Goal: Task Accomplishment & Management: Manage account settings

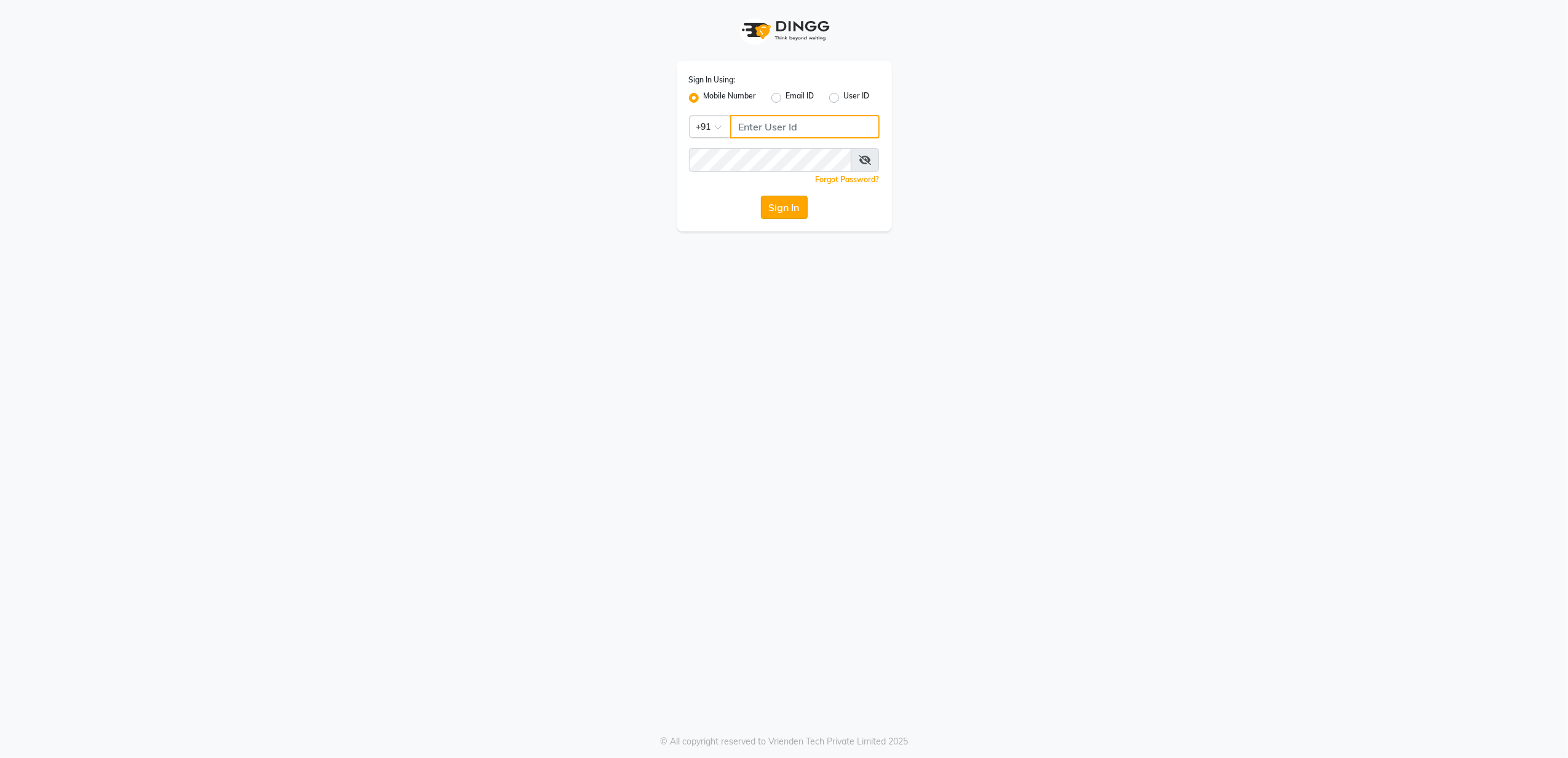
type input "8010688556"
click at [790, 217] on button "Sign In" at bounding box center [784, 207] width 46 height 24
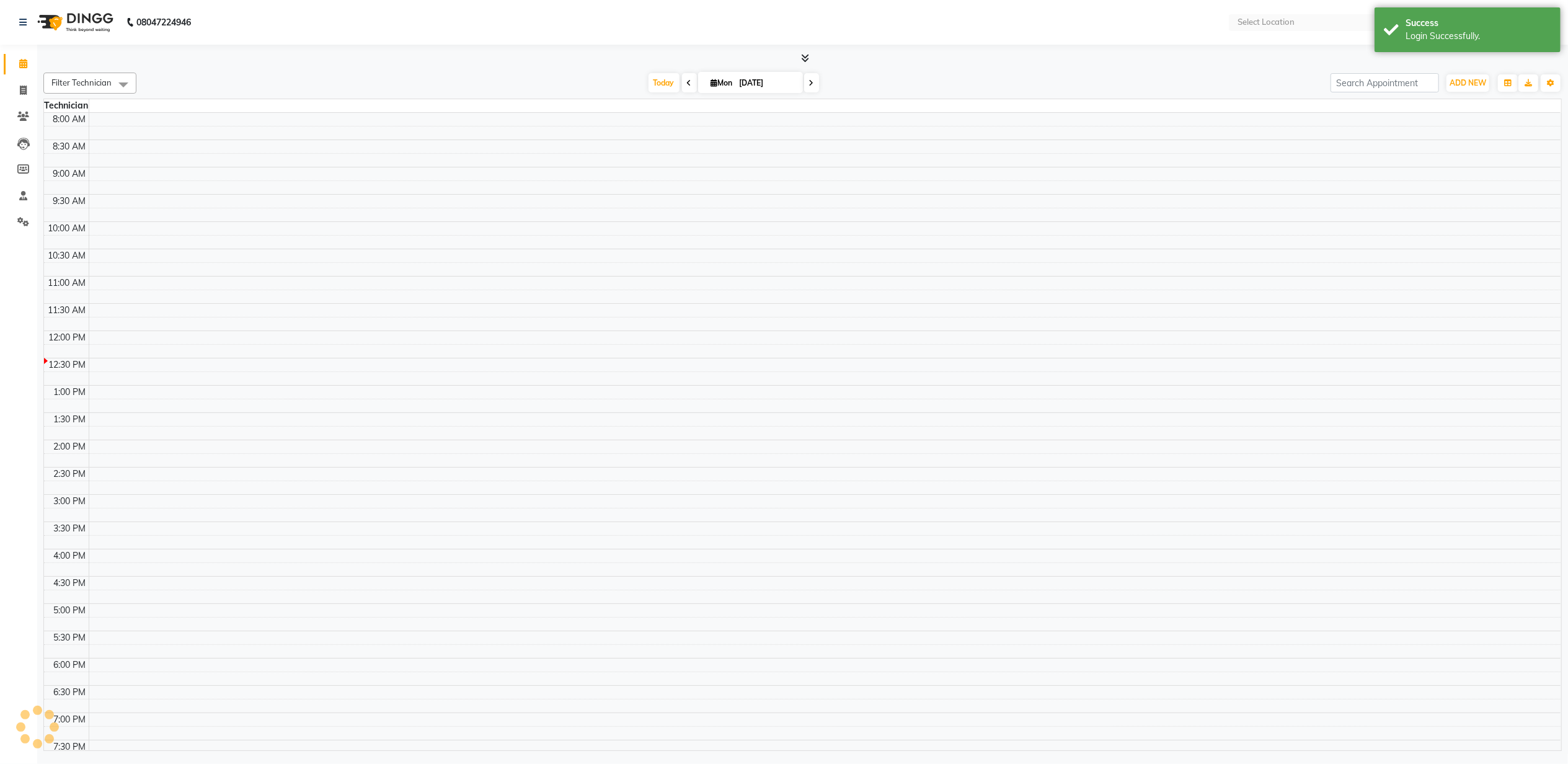
select select "en"
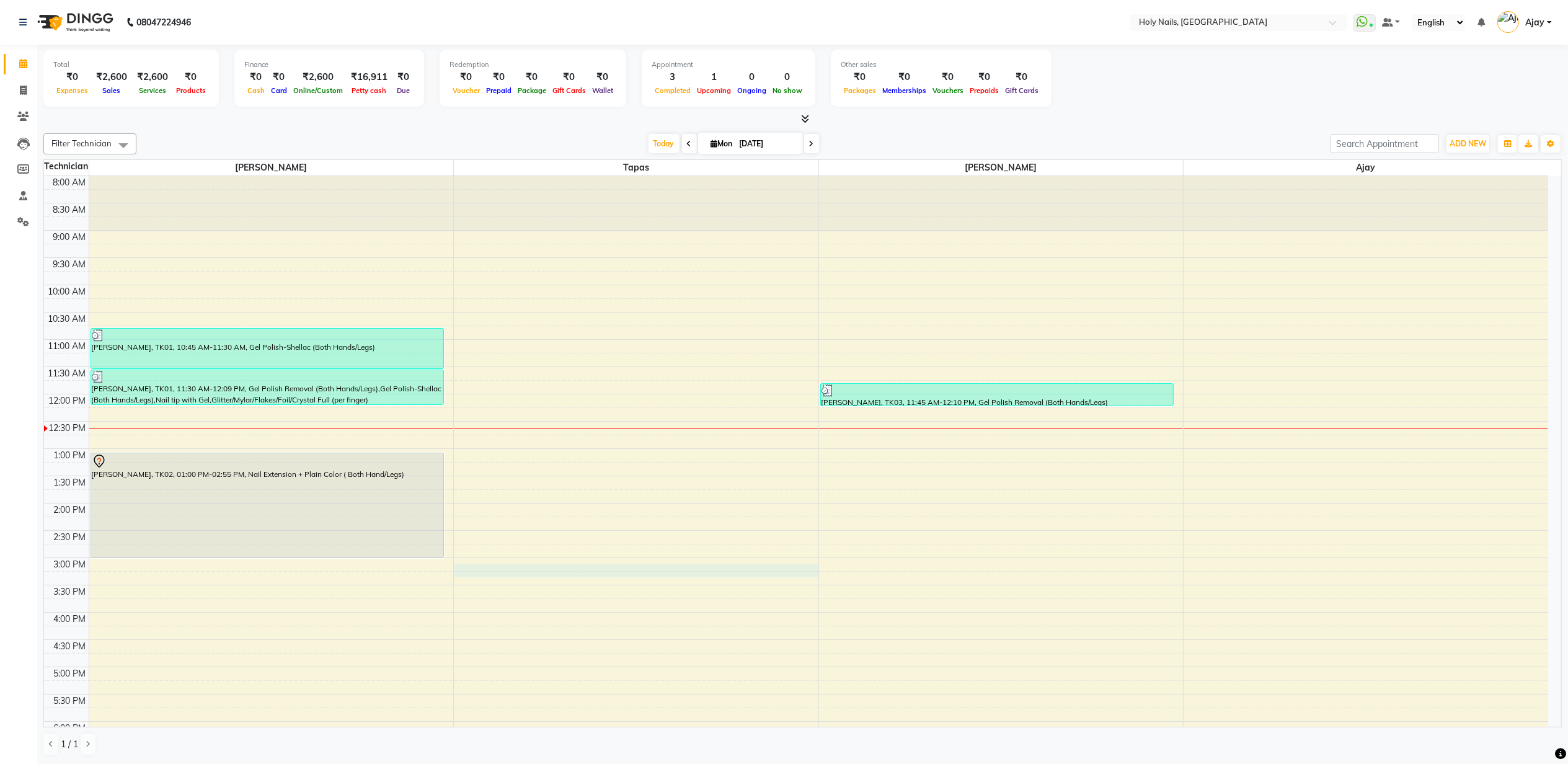
click at [468, 572] on div "8:00 AM 8:30 AM 9:00 AM 9:30 AM 10:00 AM 10:30 AM 11:00 AM 11:30 AM 12:00 PM 12…" at bounding box center [796, 531] width 1504 height 709
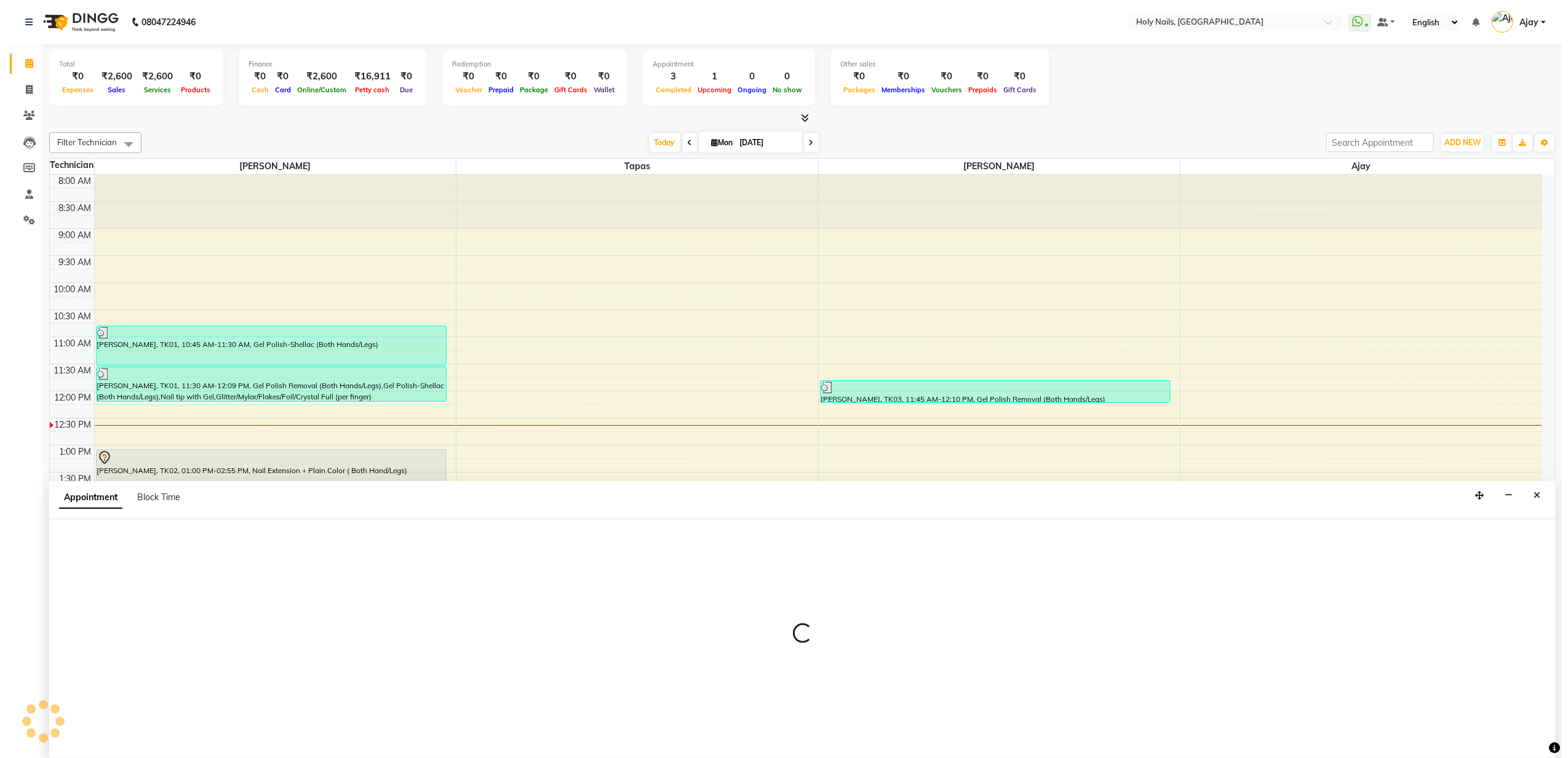
scroll to position [1, 0]
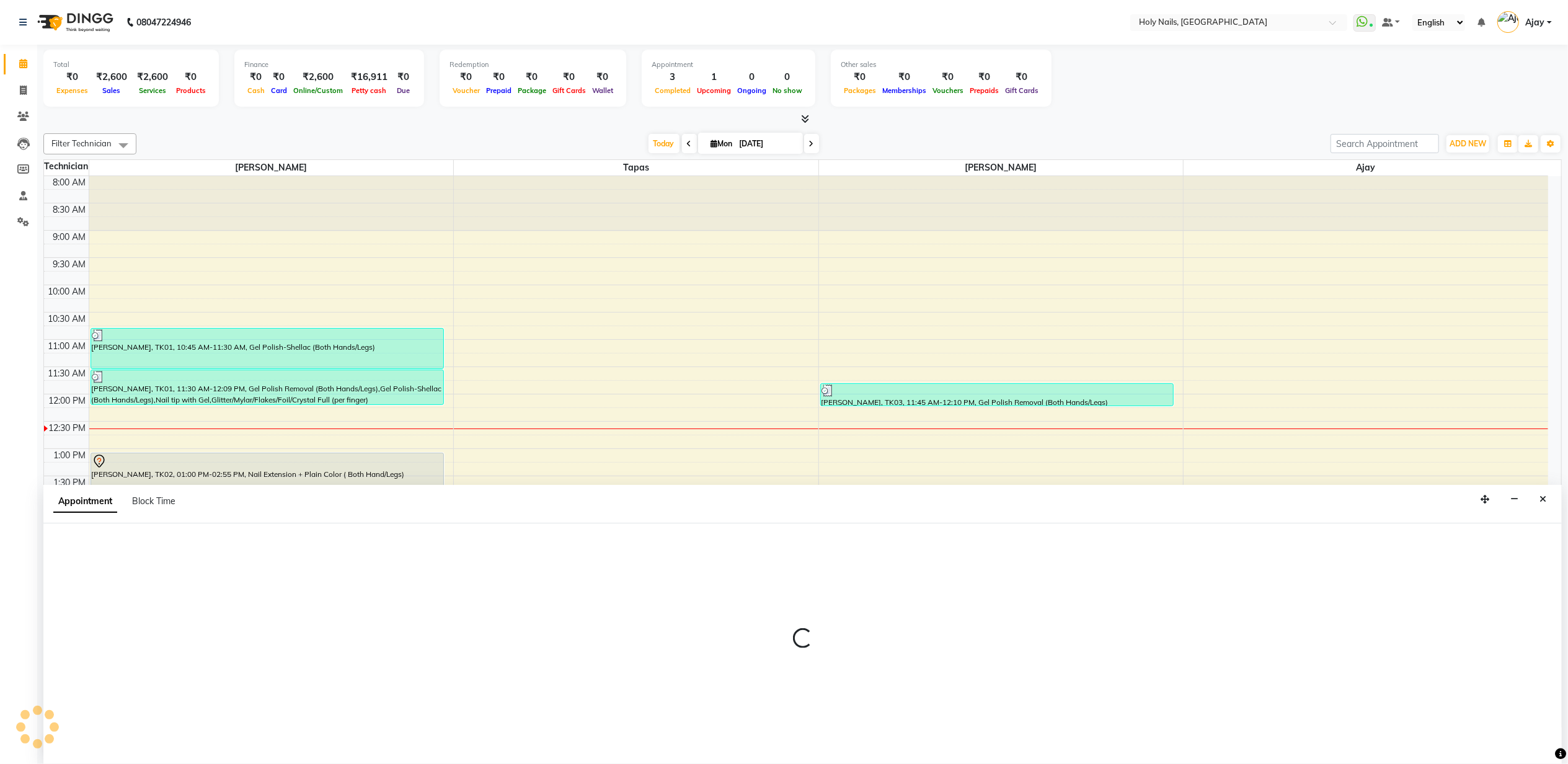
select select "43996"
select select "900"
select select "tentative"
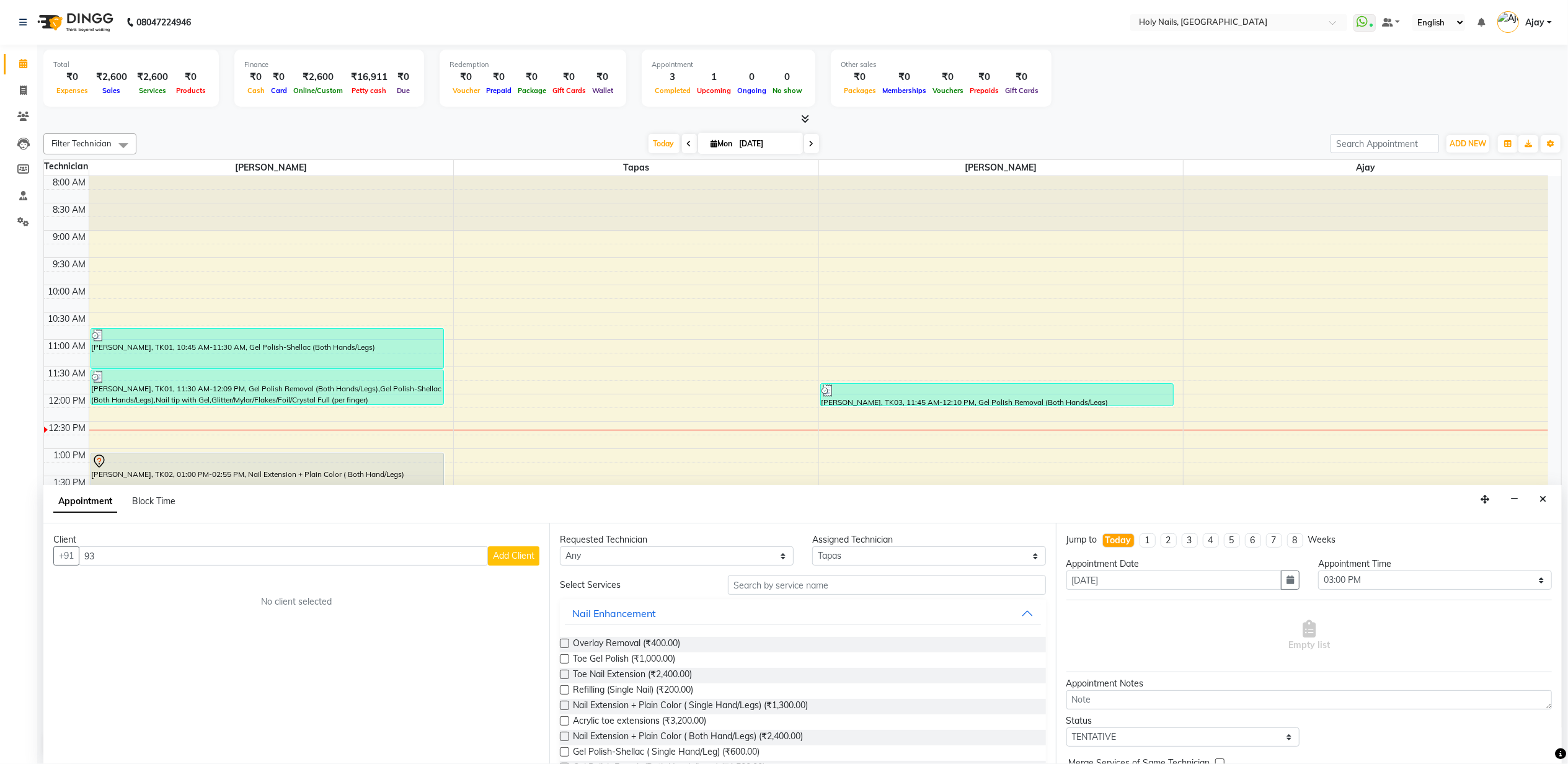
type input "9"
type input "a"
type input "3"
type input "9326123566"
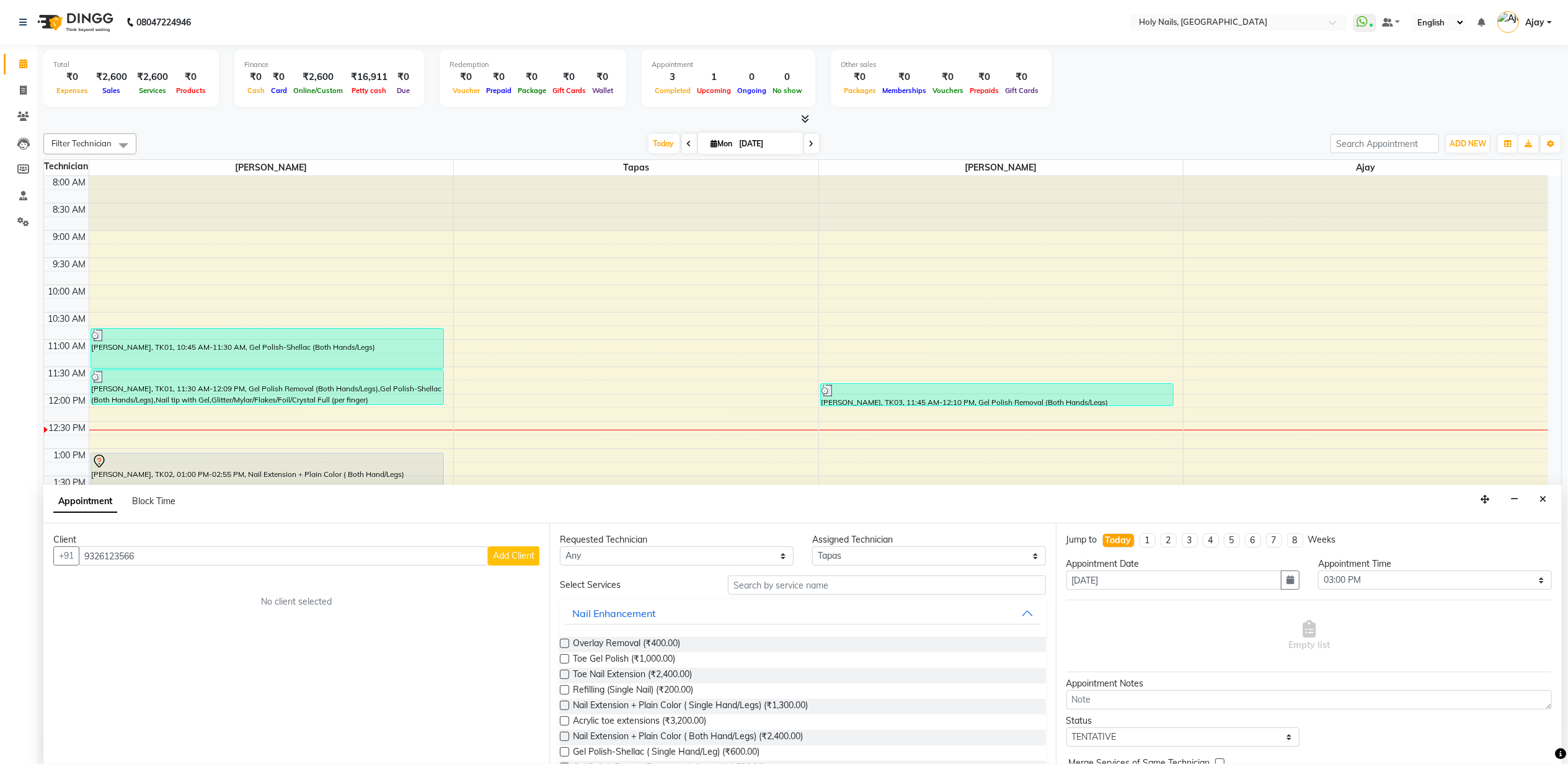
click at [525, 558] on span "Add Client" at bounding box center [513, 555] width 42 height 11
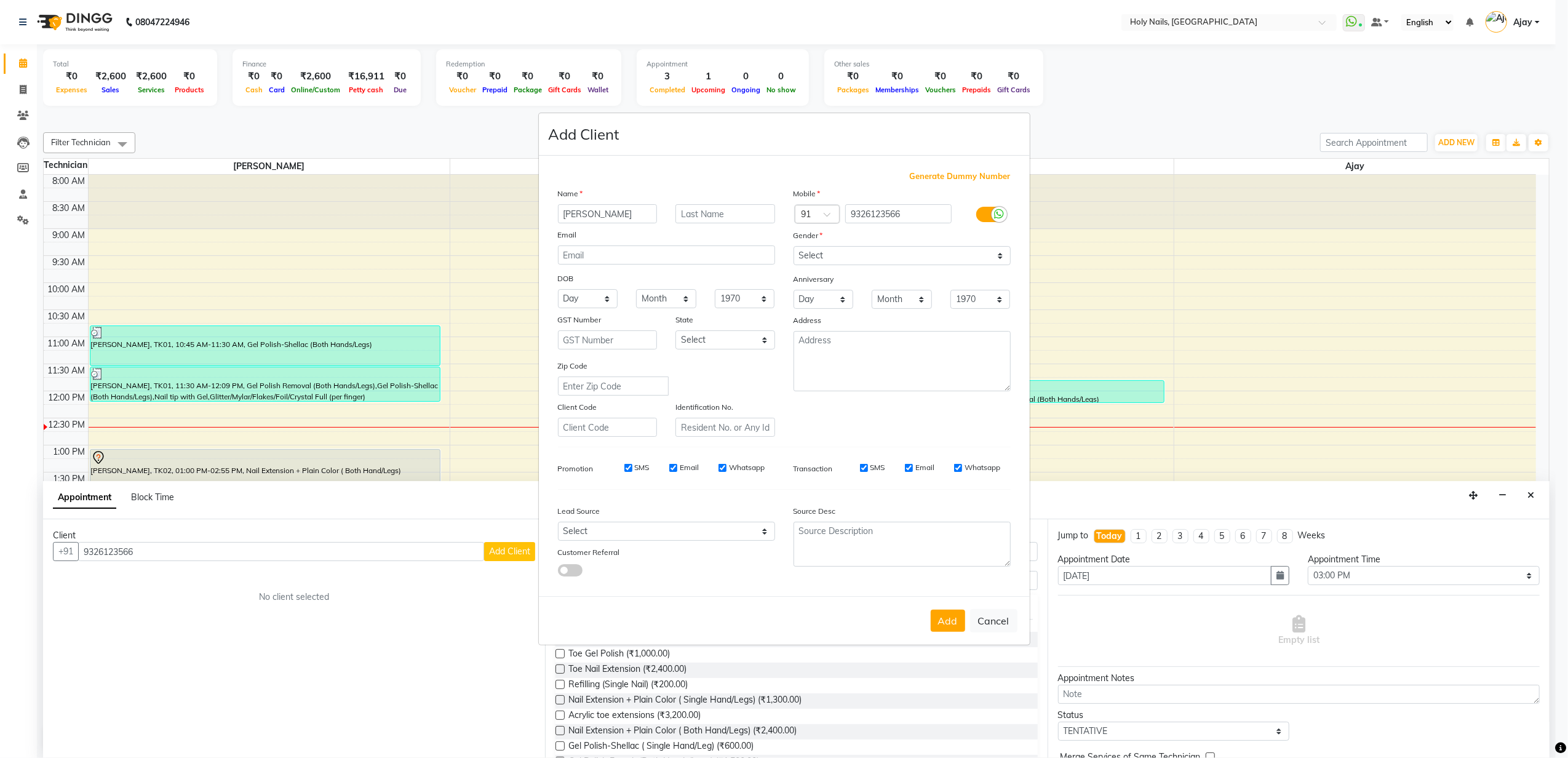
type input "Anandita"
drag, startPoint x: 717, startPoint y: 212, endPoint x: 724, endPoint y: 227, distance: 16.6
click at [724, 227] on div "Name Anandita Email DOB Day 01 02 03 04 05 06 07 08 09 10 11 12 13 14 15 16 17 …" at bounding box center [666, 312] width 235 height 249
type input "Lunawat"
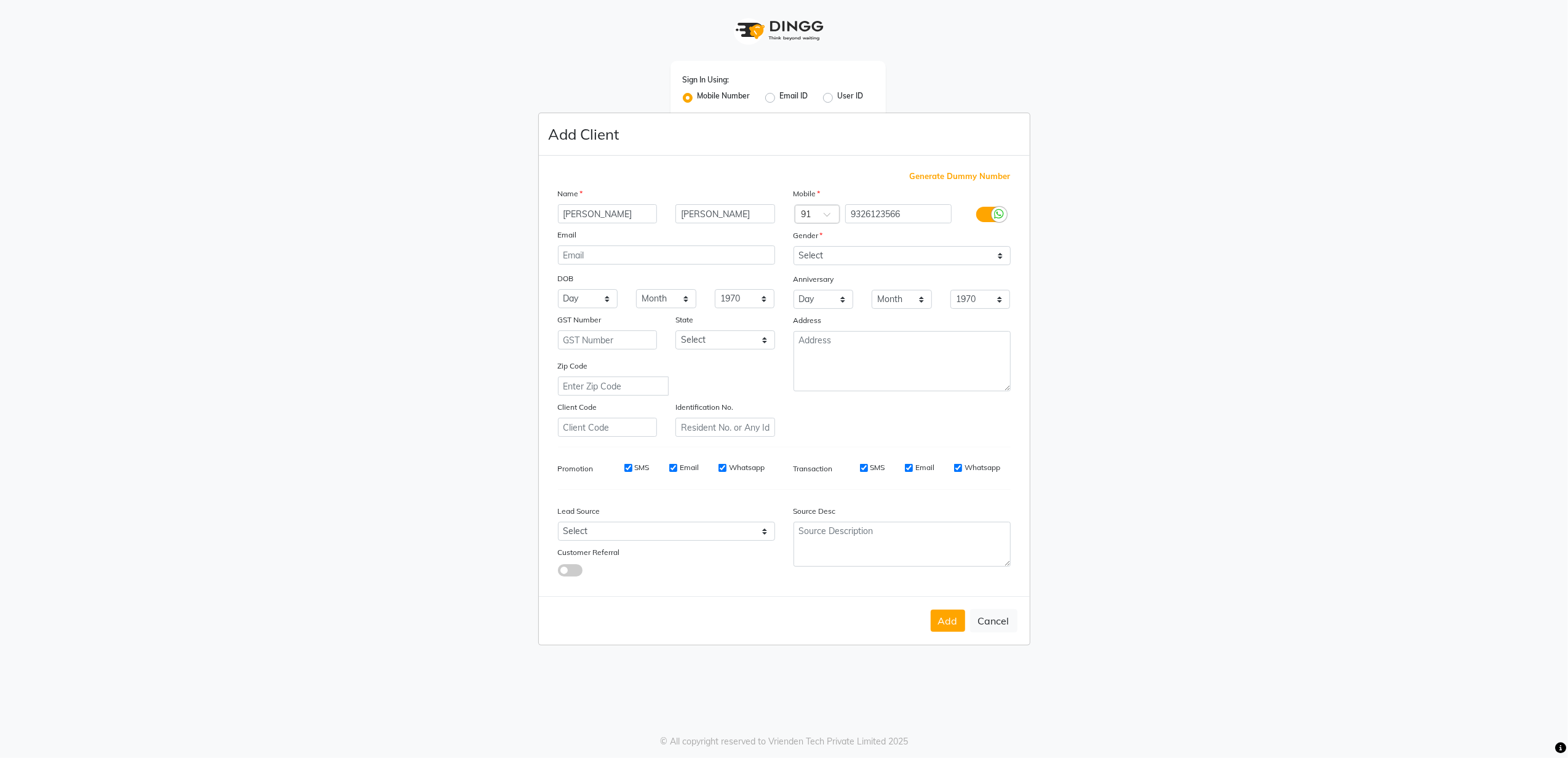
type input "8010688556"
type input "Lunawat"
drag, startPoint x: 911, startPoint y: 214, endPoint x: 839, endPoint y: 223, distance: 72.6
click at [839, 223] on div "Country Code × 91 9326123566" at bounding box center [902, 214] width 235 height 20
click at [956, 615] on button "Add" at bounding box center [948, 621] width 34 height 22
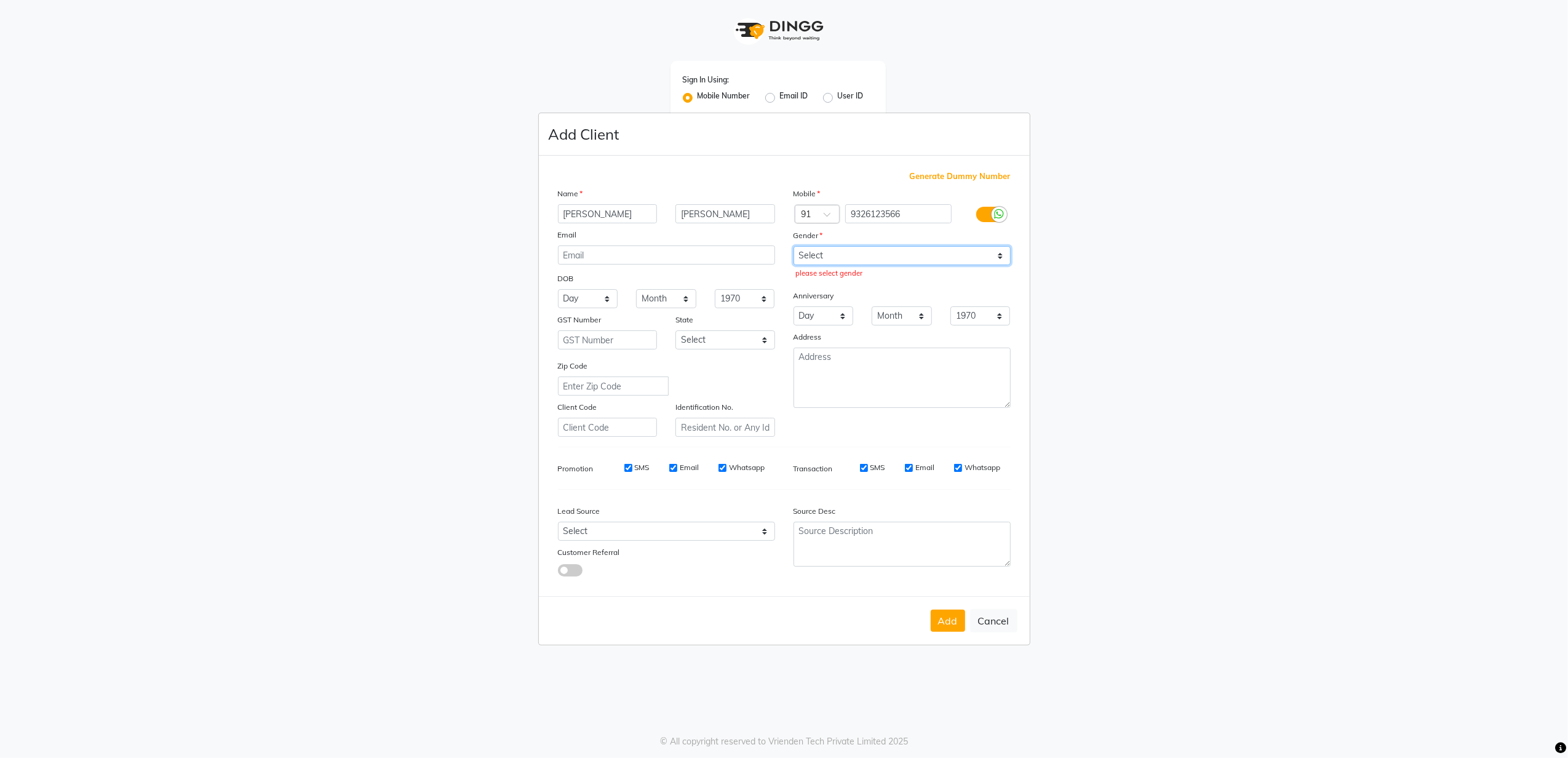
click at [931, 256] on select "Select Male Female Other Prefer Not To Say" at bounding box center [902, 256] width 217 height 19
select select "female"
click at [794, 248] on select "Select Male Female Other Prefer Not To Say" at bounding box center [902, 256] width 217 height 19
click at [949, 621] on button "Add" at bounding box center [948, 621] width 34 height 22
click at [1082, 653] on ngb-modal-window "Add Client Generate Dummy Number Name Anandita Lunawat Email DOB Day 01 02 03 0…" at bounding box center [784, 379] width 1568 height 758
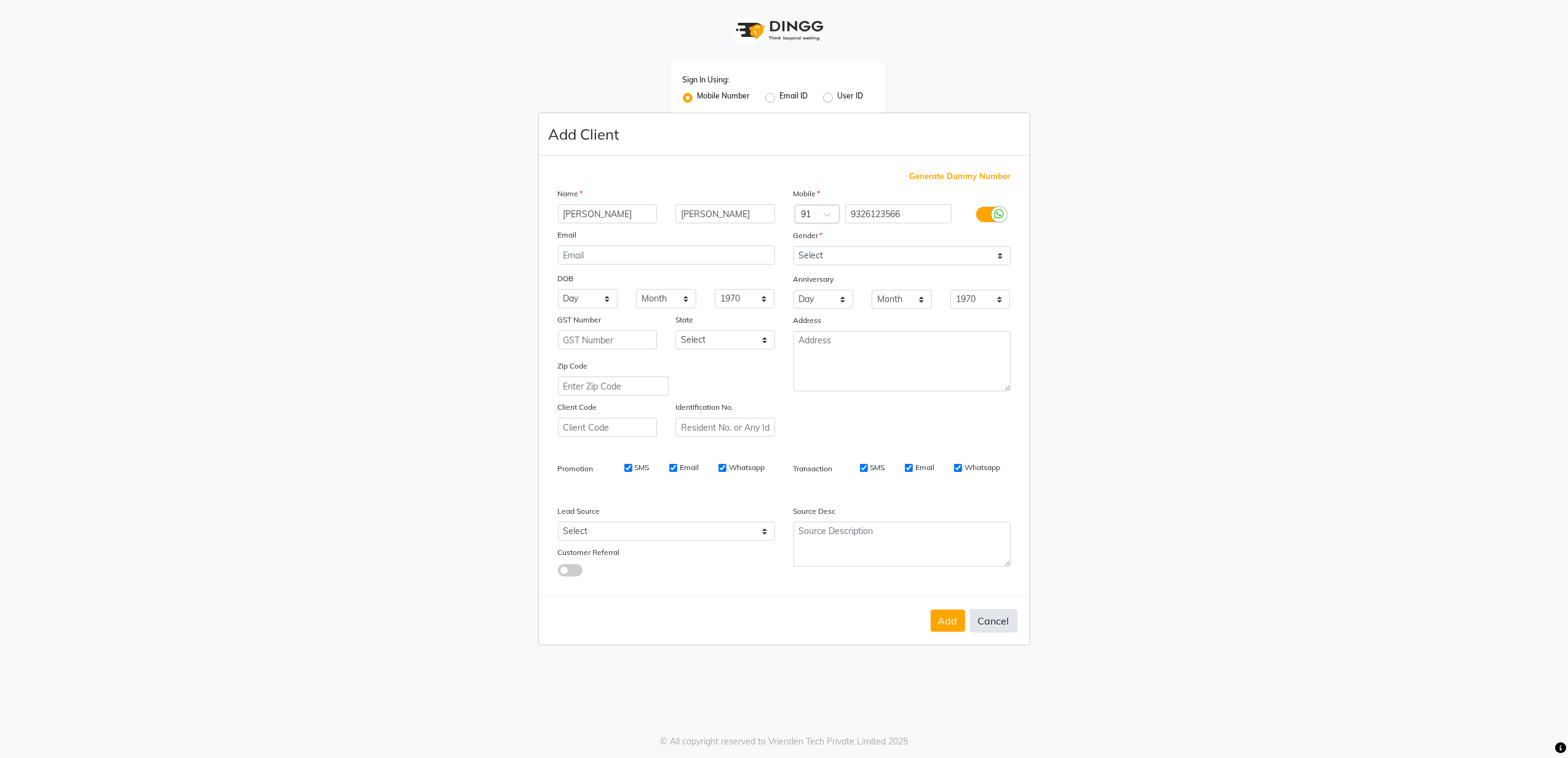
click at [989, 614] on button "Cancel" at bounding box center [993, 621] width 47 height 24
select select
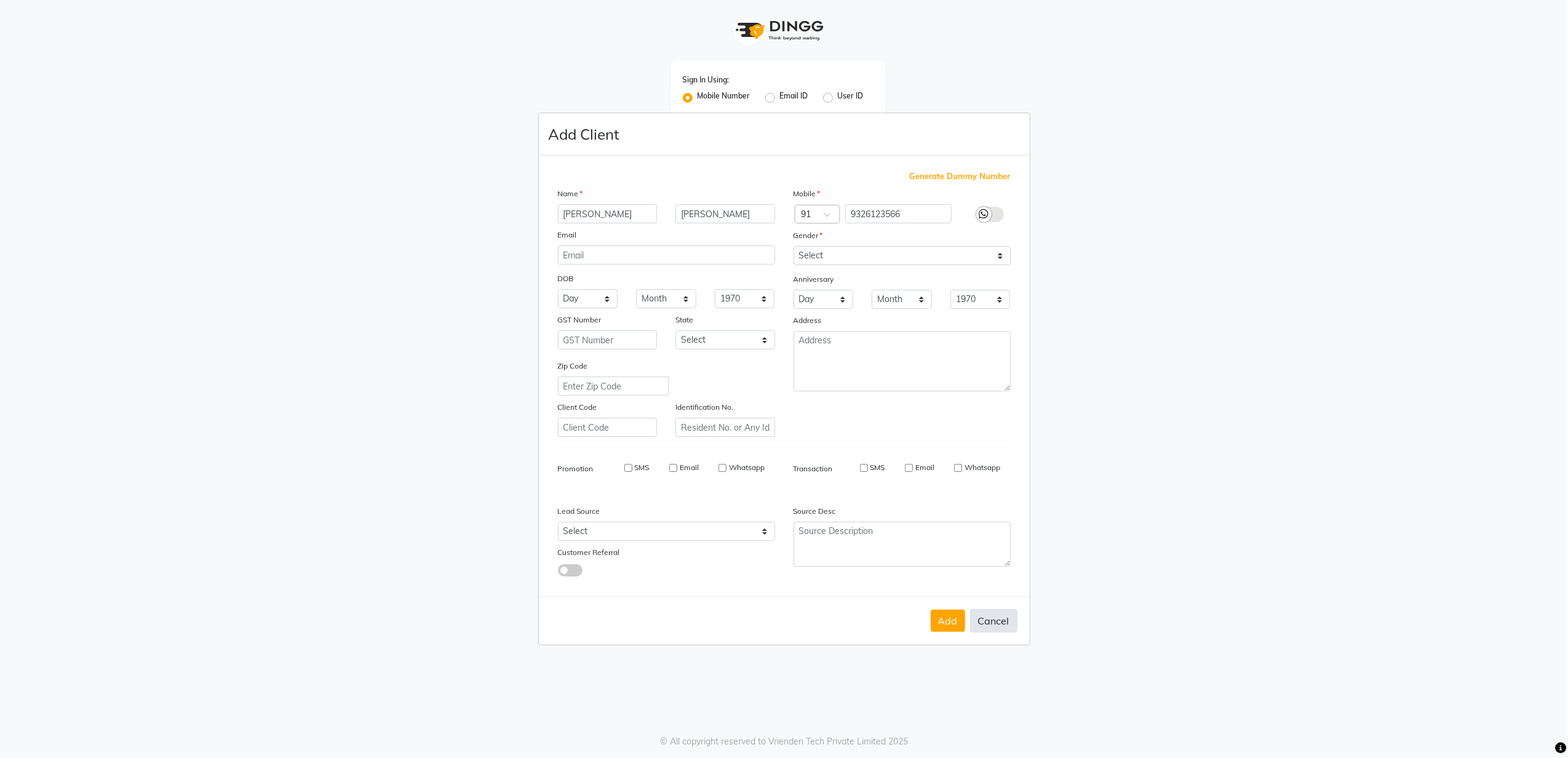
select select
checkbox input "false"
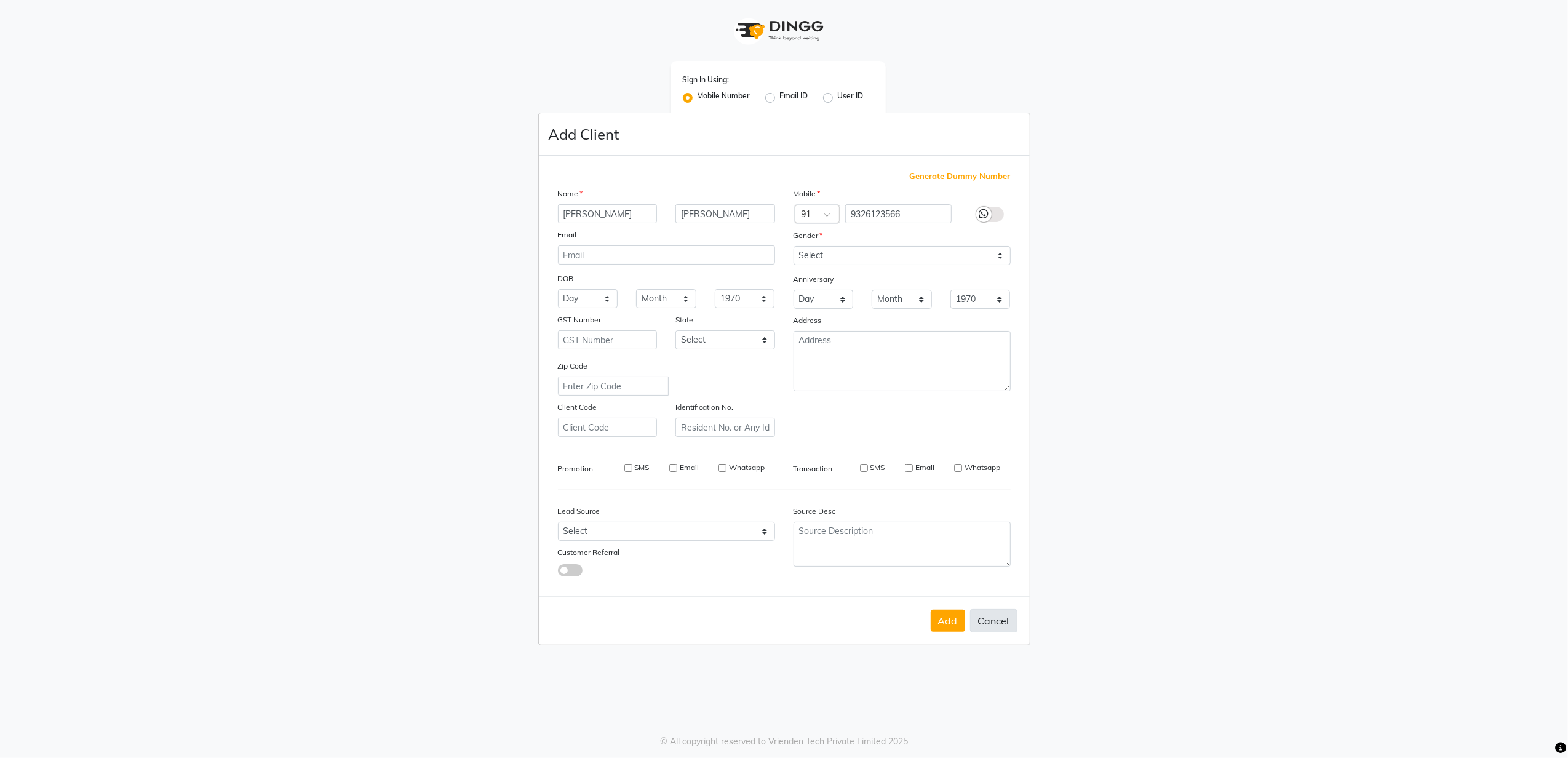
checkbox input "false"
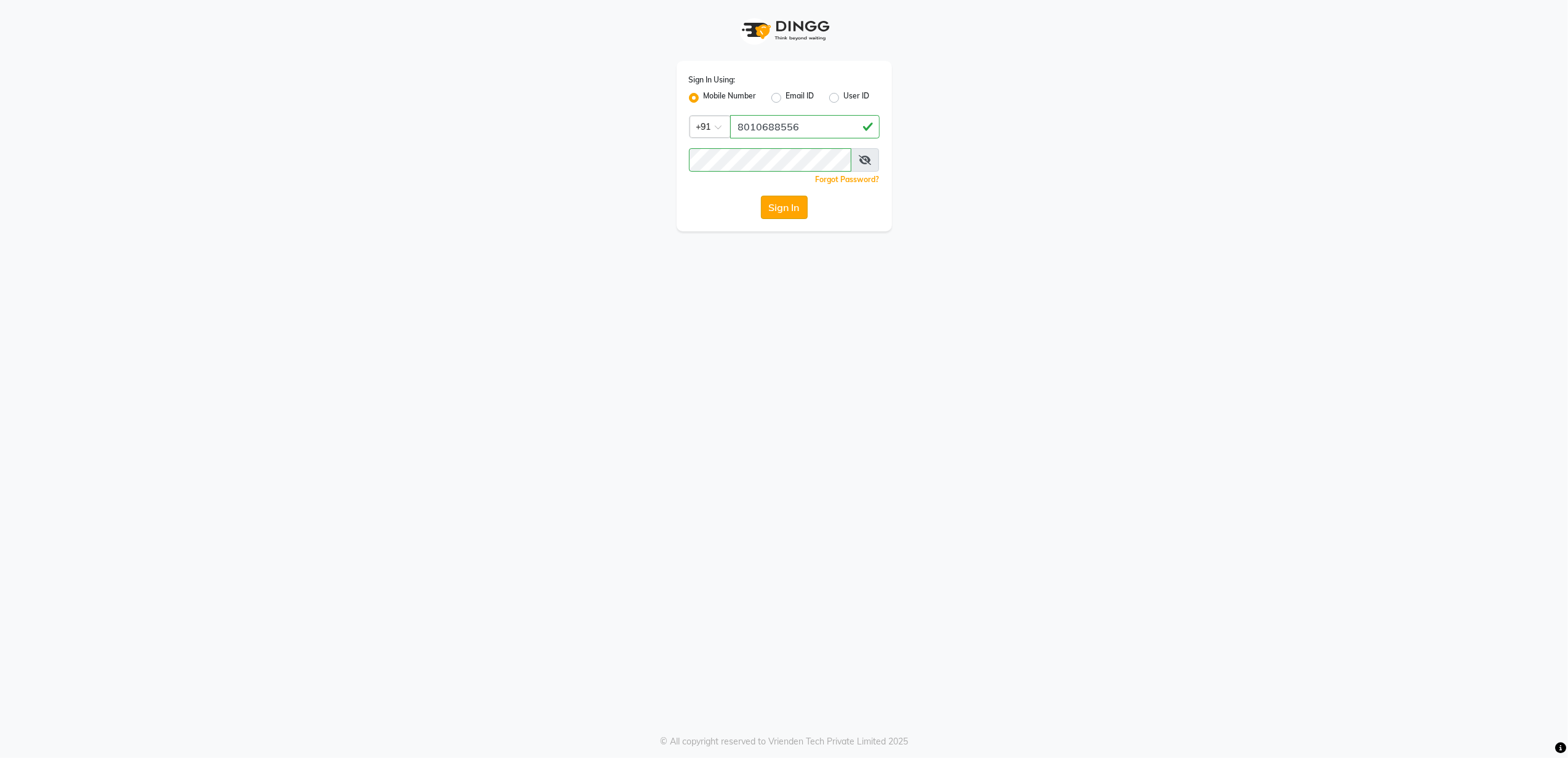
click at [788, 217] on button "Sign In" at bounding box center [784, 207] width 46 height 24
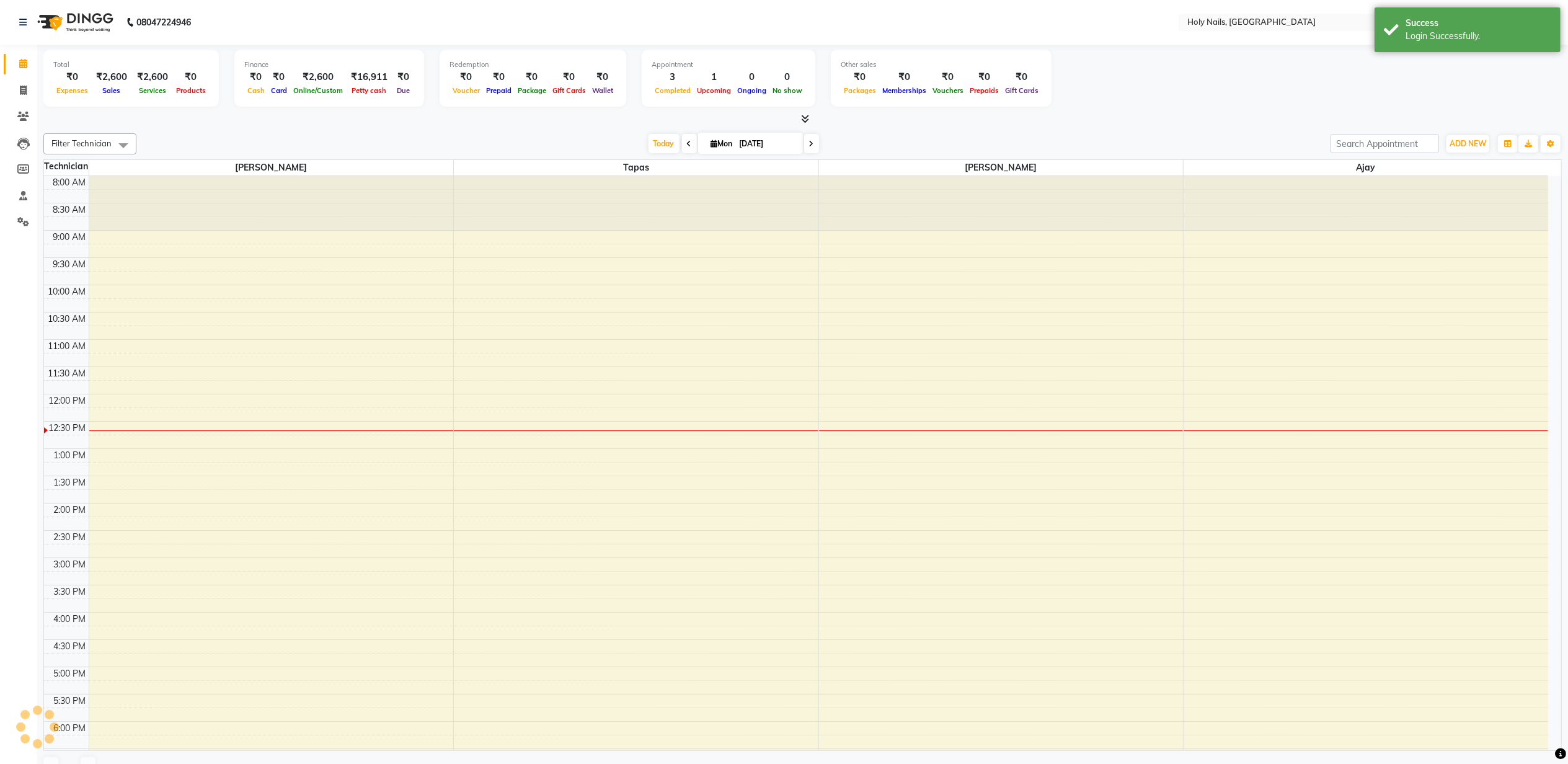
select select "en"
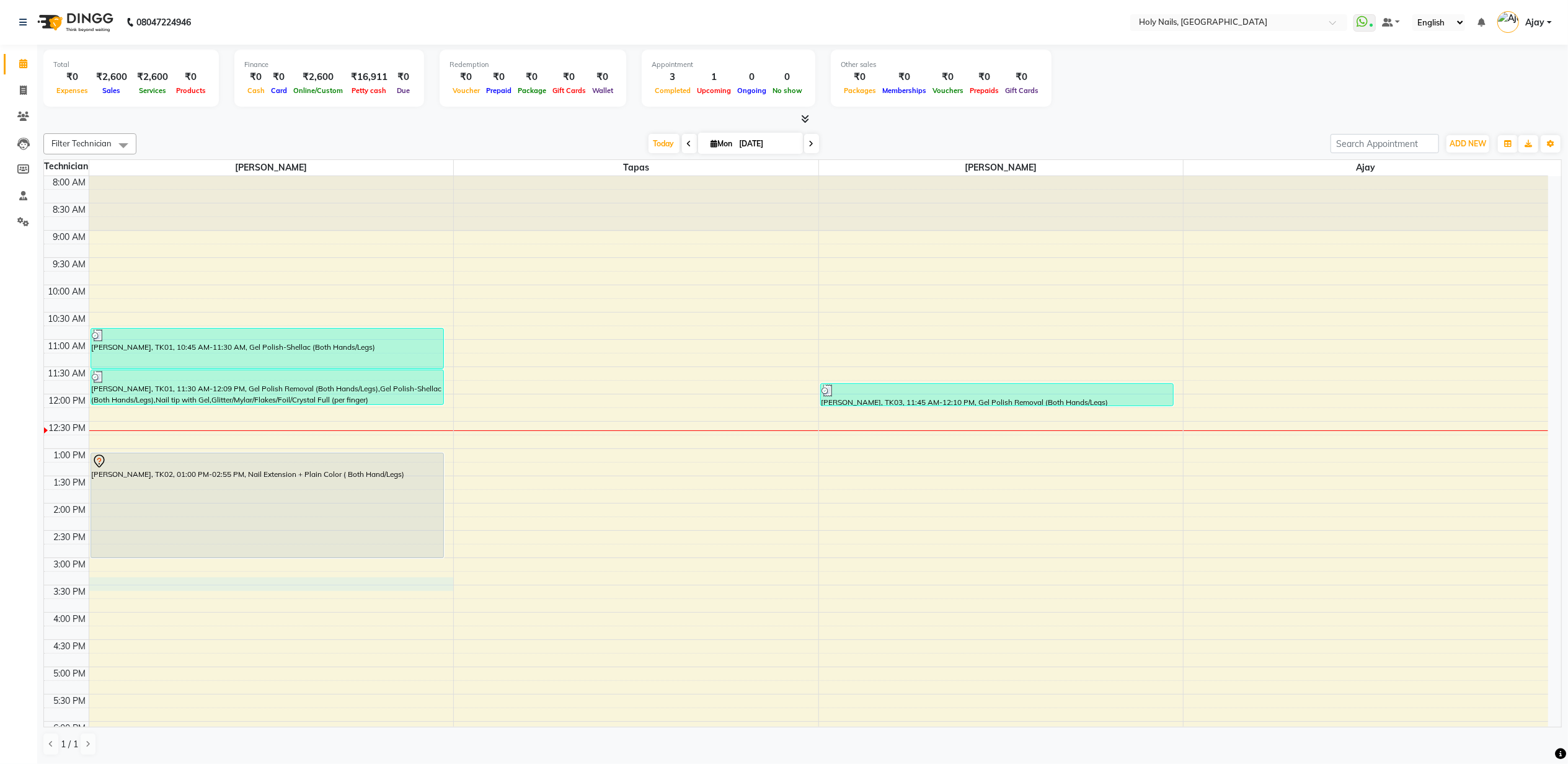
click at [174, 579] on div "8:00 AM 8:30 AM 9:00 AM 9:30 AM 10:00 AM 10:30 AM 11:00 AM 11:30 AM 12:00 PM 12…" at bounding box center [796, 531] width 1504 height 709
select select "43997"
select select "tentative"
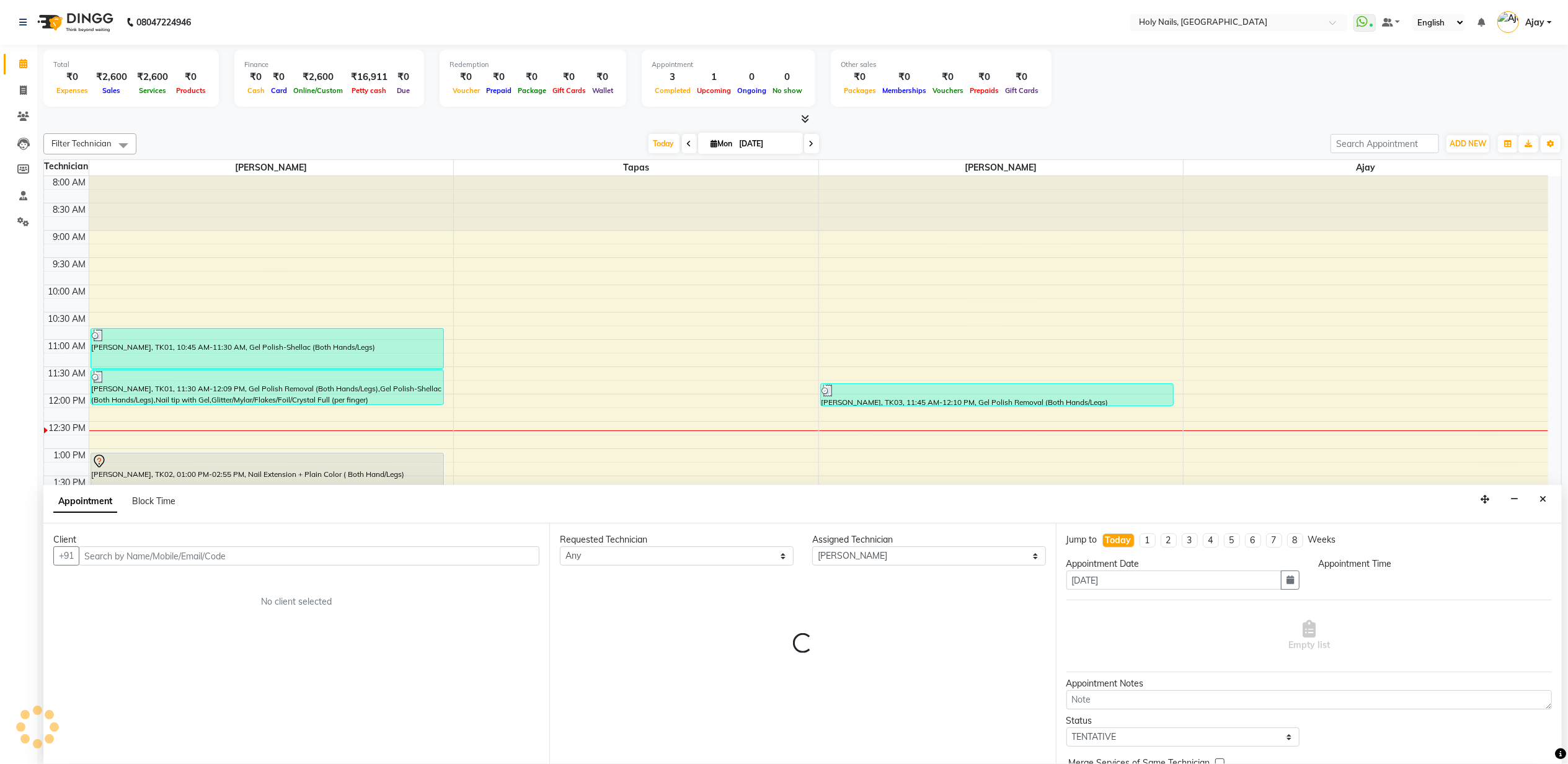
scroll to position [1, 0]
select select "915"
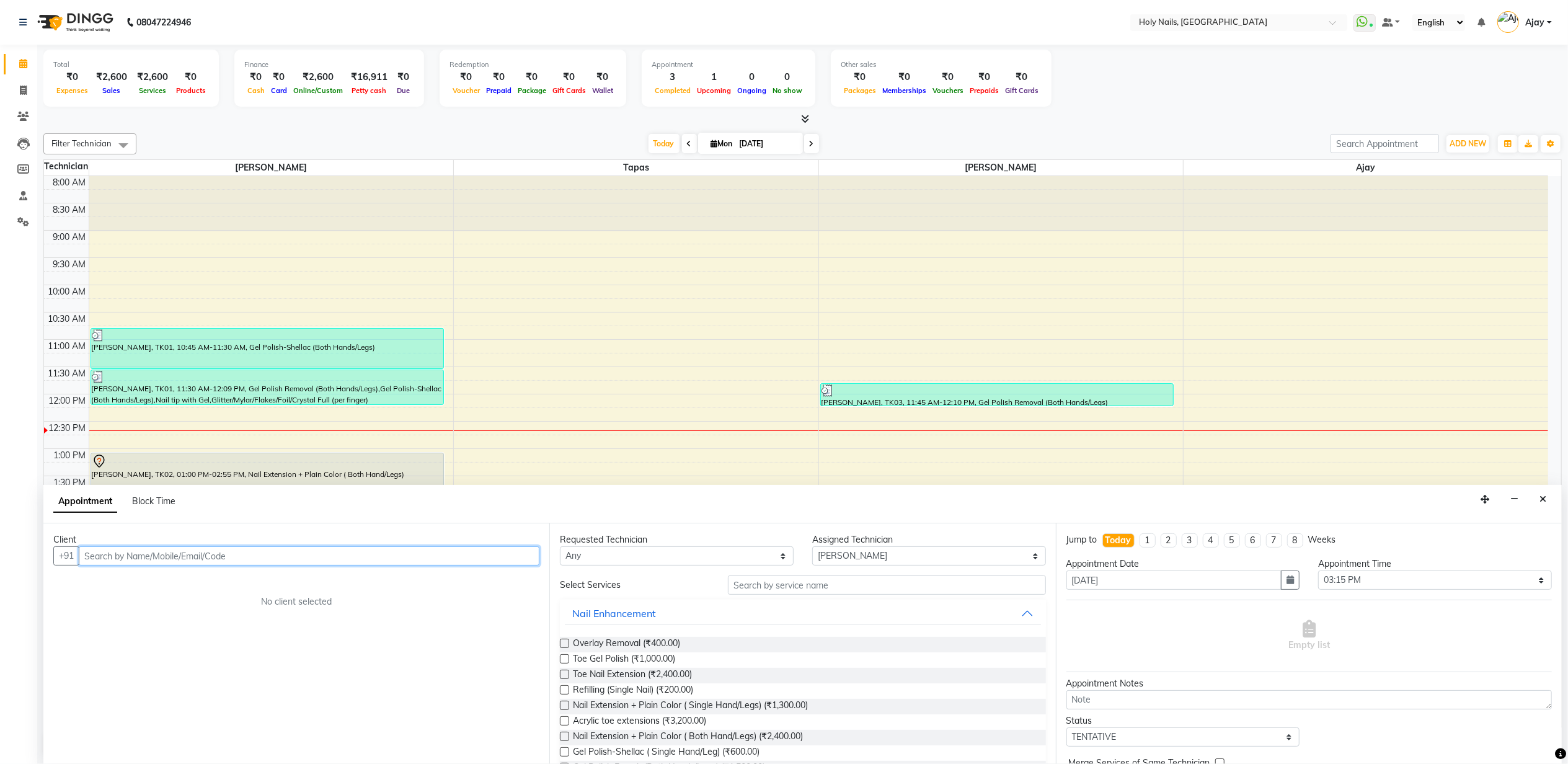
paste input "9326123566"
type input "9326123566"
click at [504, 553] on span "Add Client" at bounding box center [513, 555] width 42 height 11
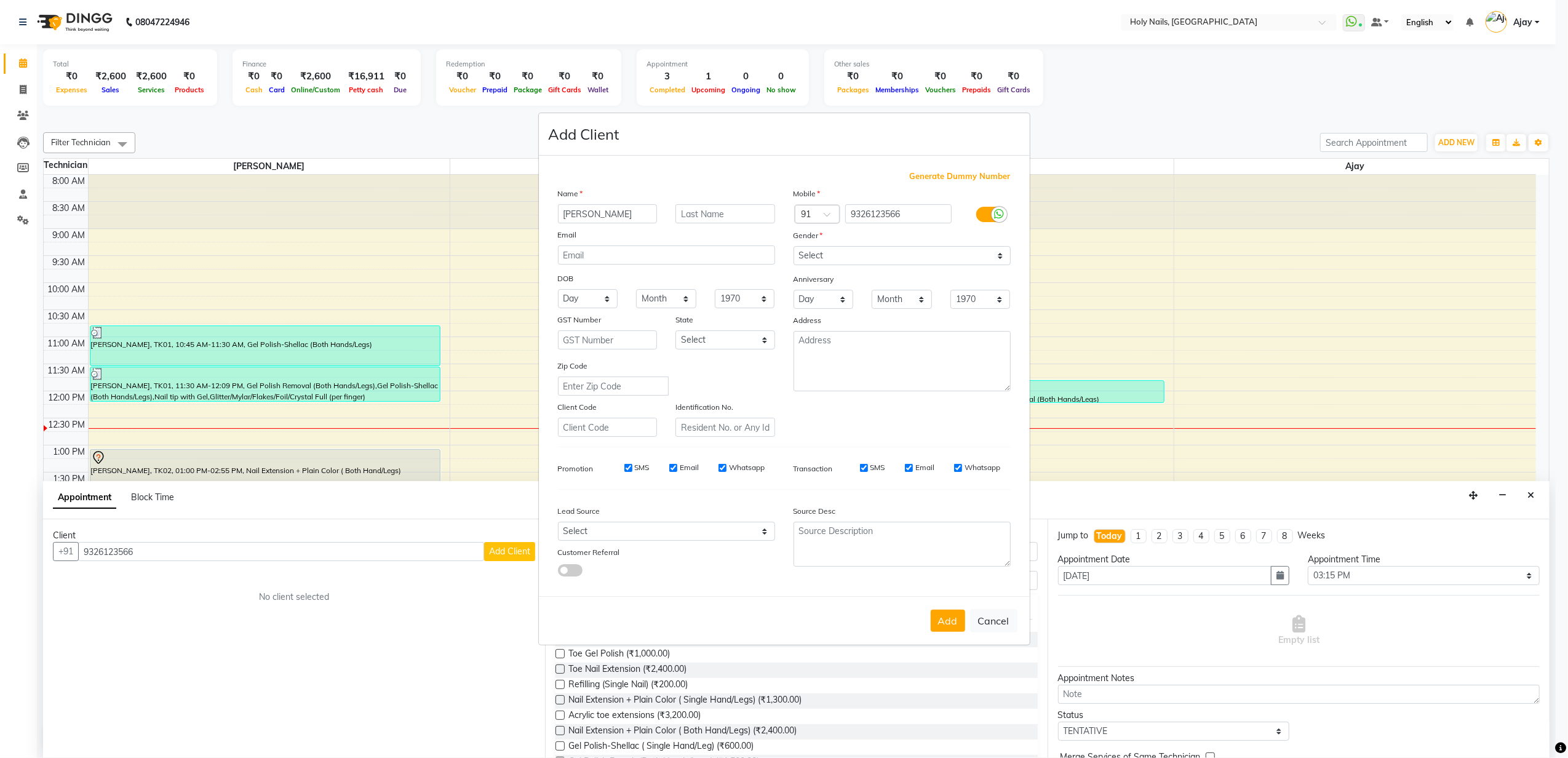
type input "Anandita"
click at [756, 215] on input "text" at bounding box center [725, 214] width 100 height 19
type input "Lunawat"
click at [857, 260] on select "Select Male Female Other Prefer Not To Say" at bounding box center [902, 256] width 217 height 19
select select "female"
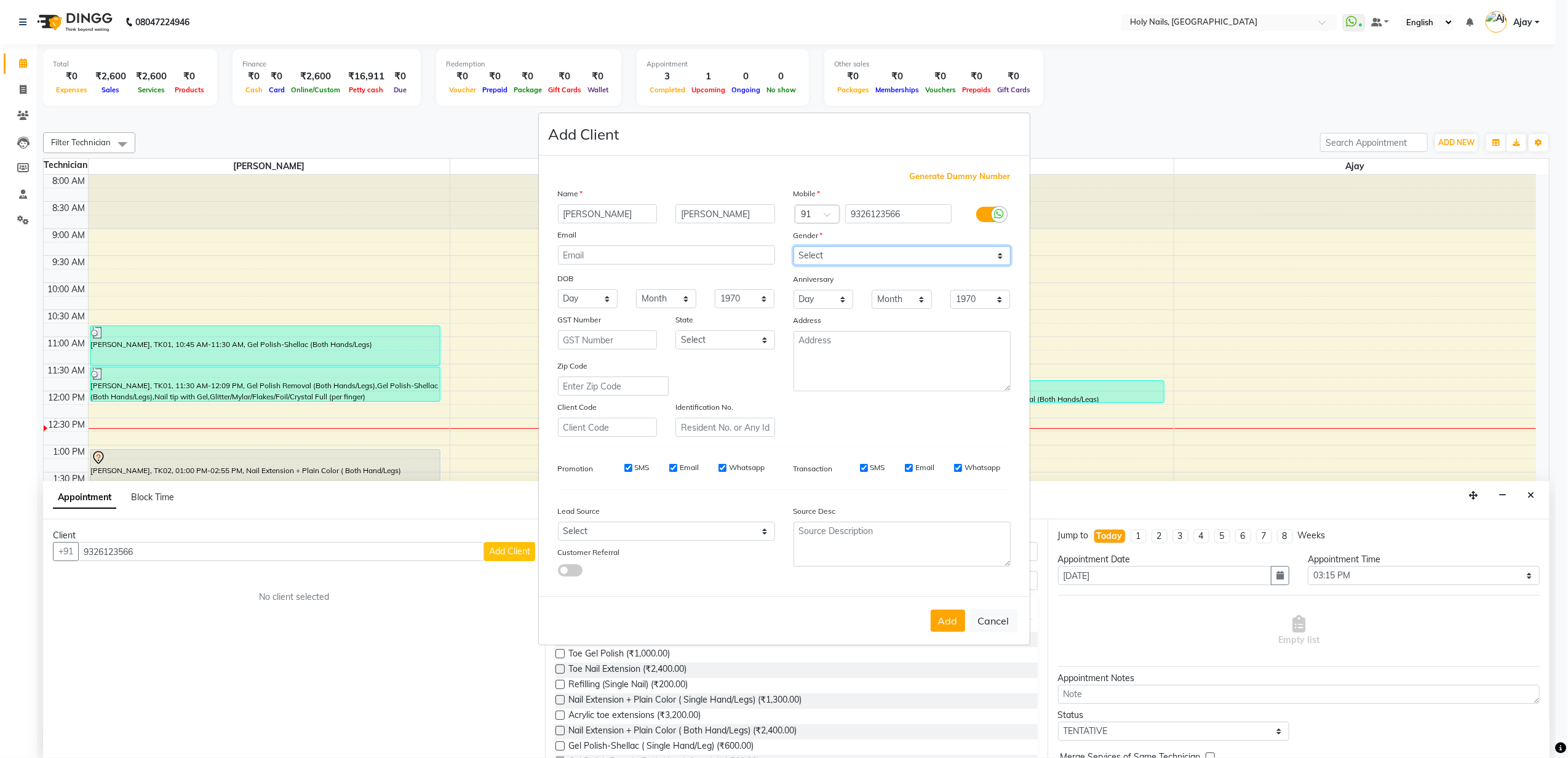
click at [794, 248] on select "Select Male Female Other Prefer Not To Say" at bounding box center [902, 256] width 217 height 19
click at [943, 621] on button "Add" at bounding box center [948, 621] width 34 height 22
type input "93******66"
select select
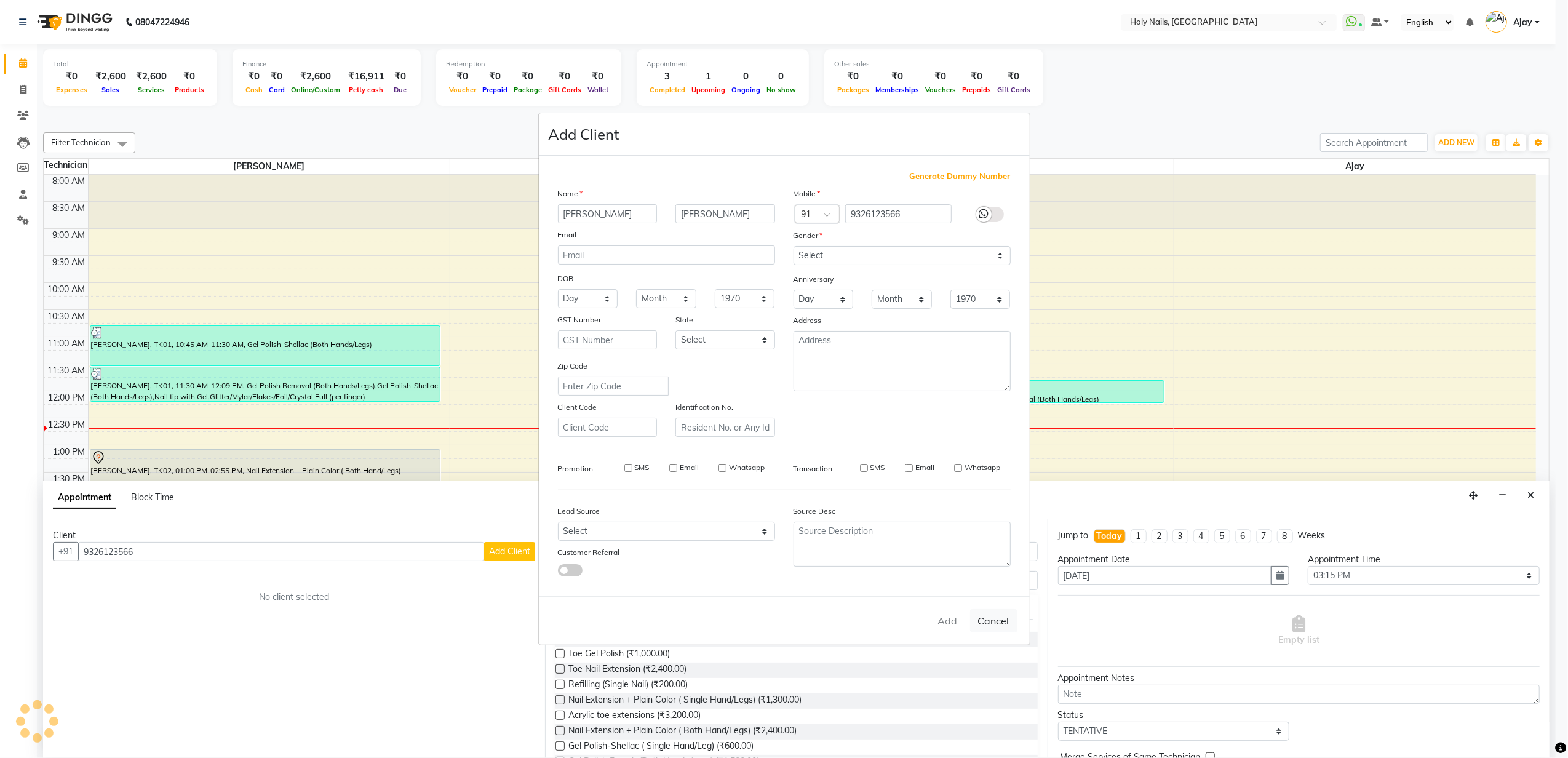
select select
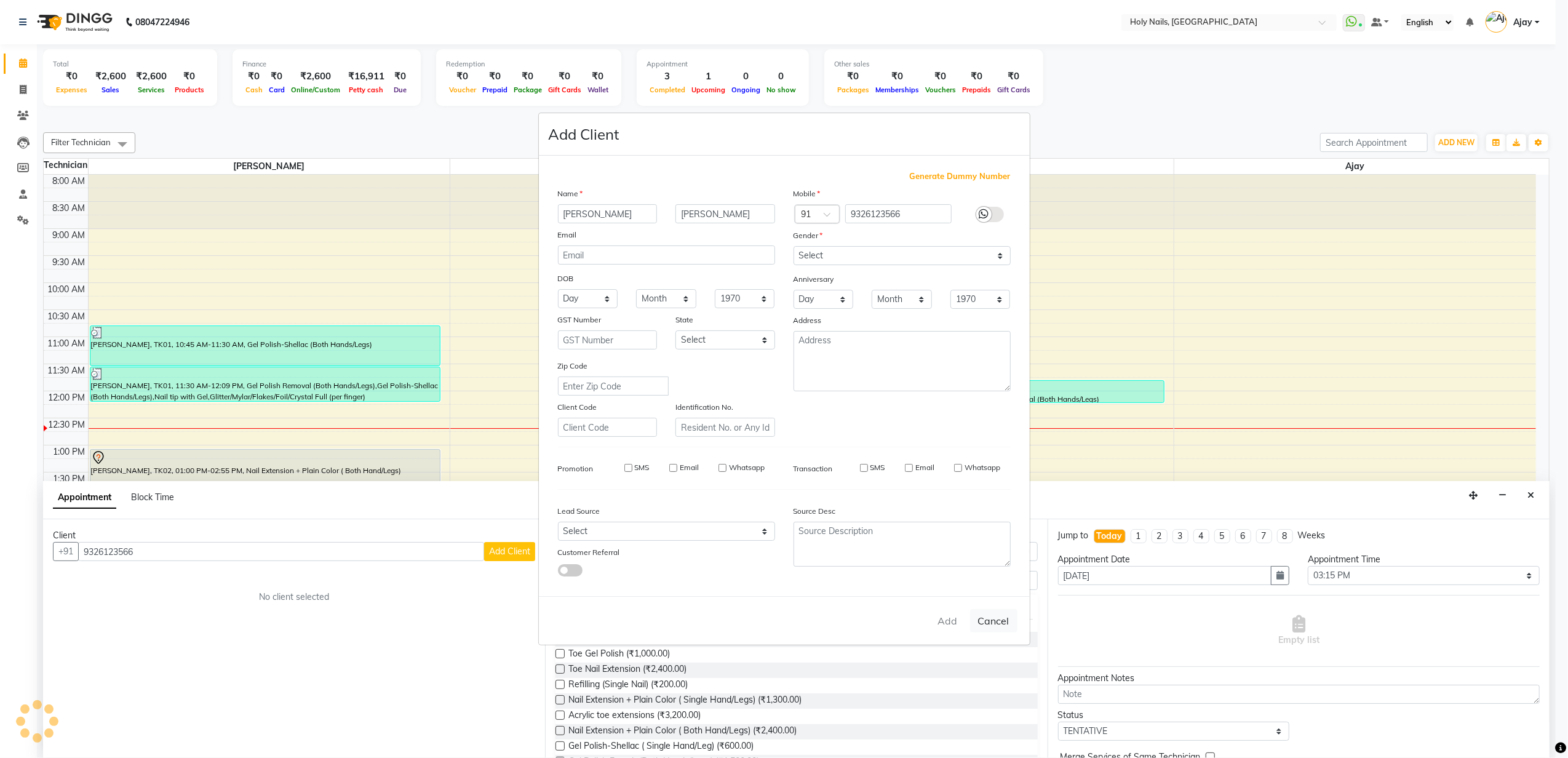
checkbox input "false"
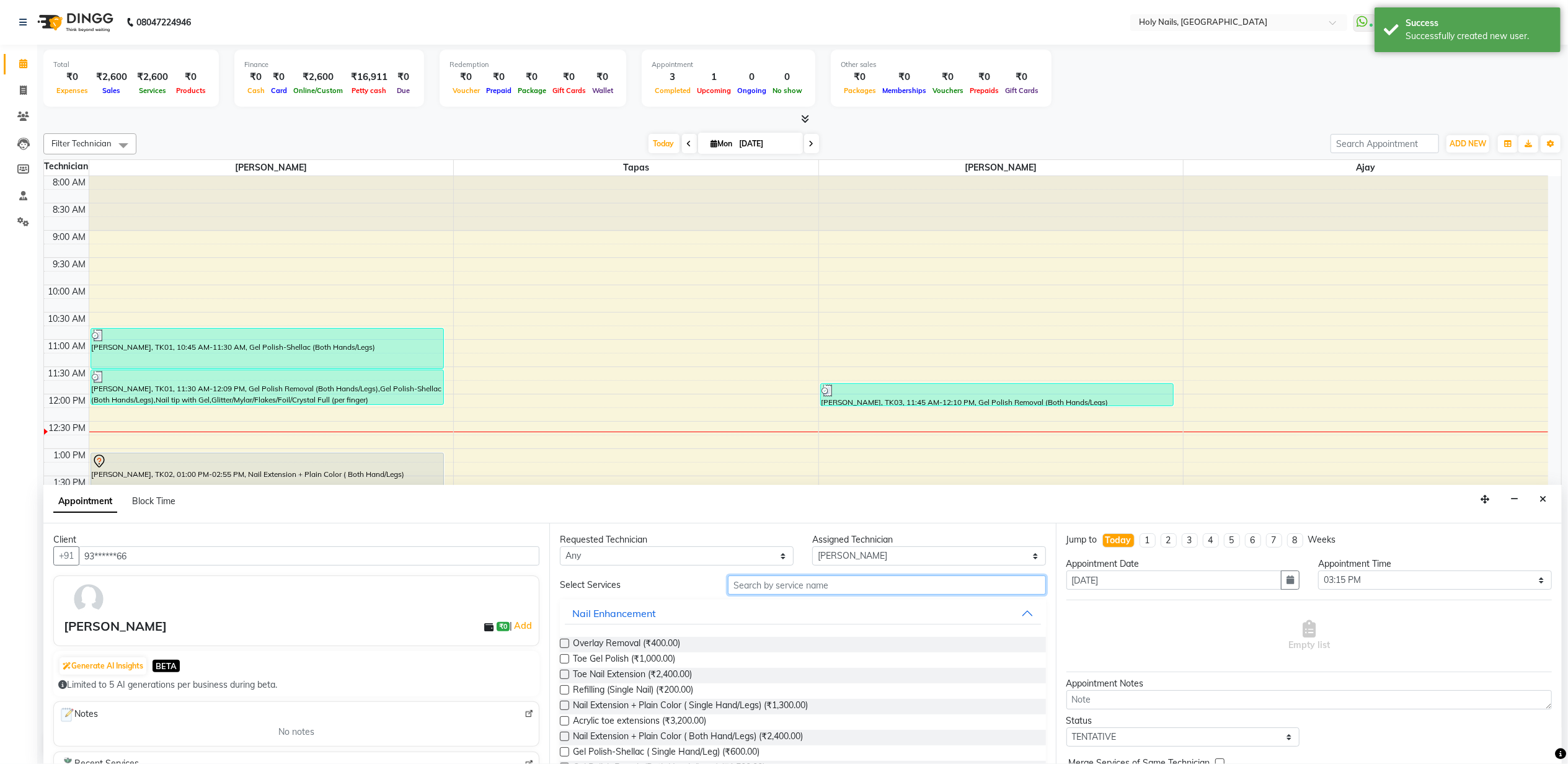
click at [811, 586] on input "text" at bounding box center [886, 585] width 317 height 19
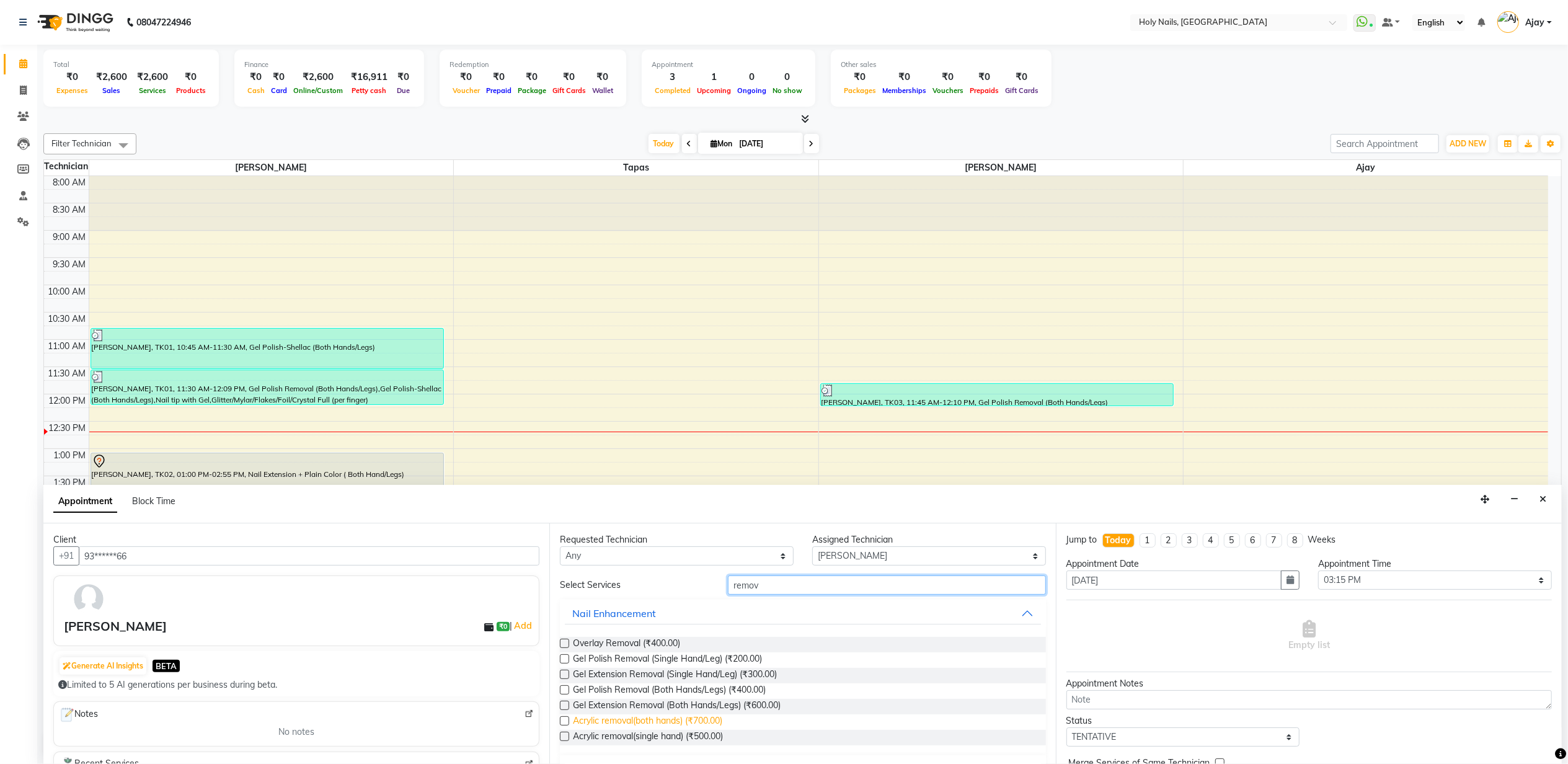
type input "remov"
click at [696, 722] on span "Acrylic removal(both hands) (₹700.00)" at bounding box center [647, 722] width 149 height 15
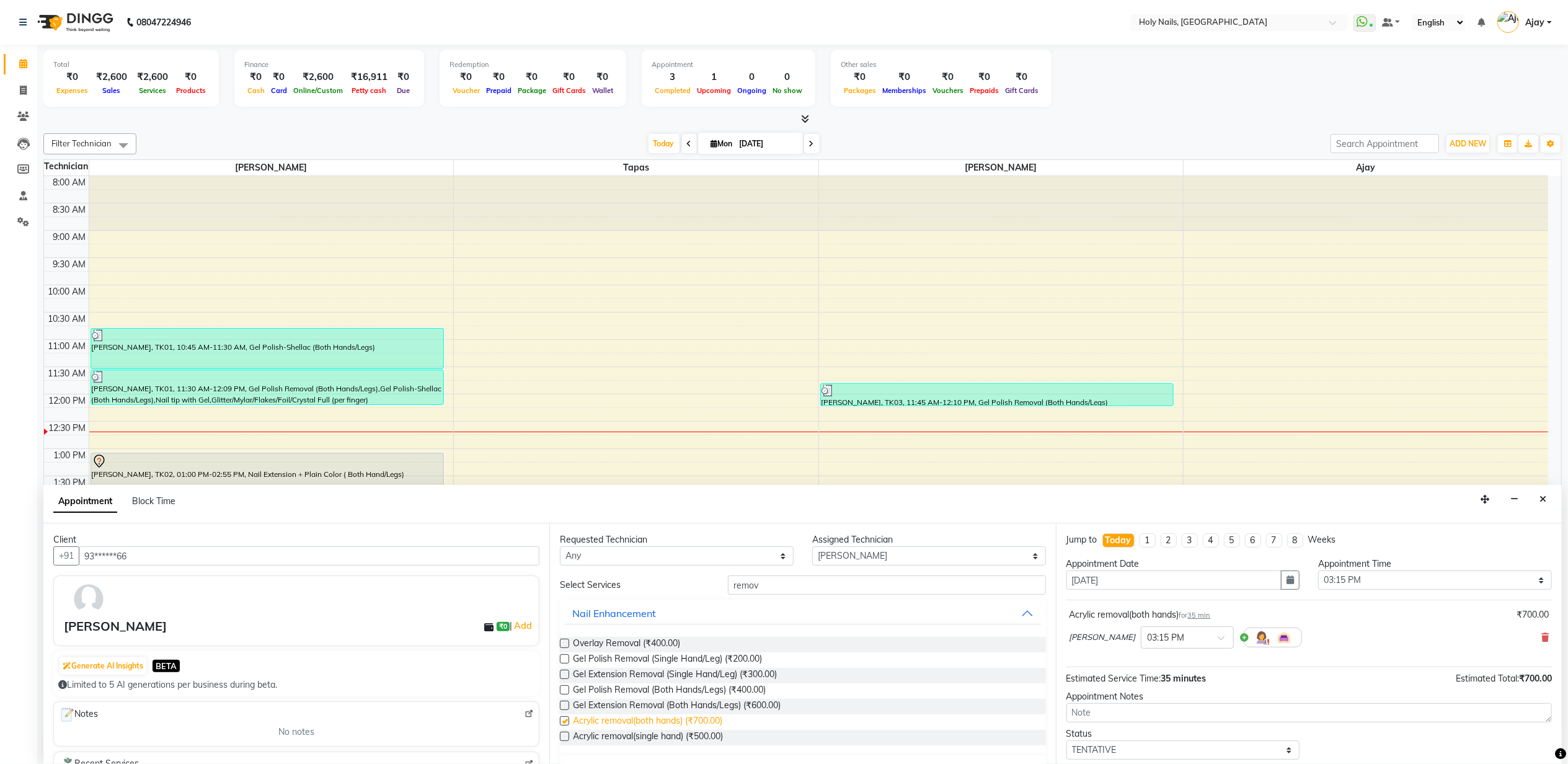
checkbox input "false"
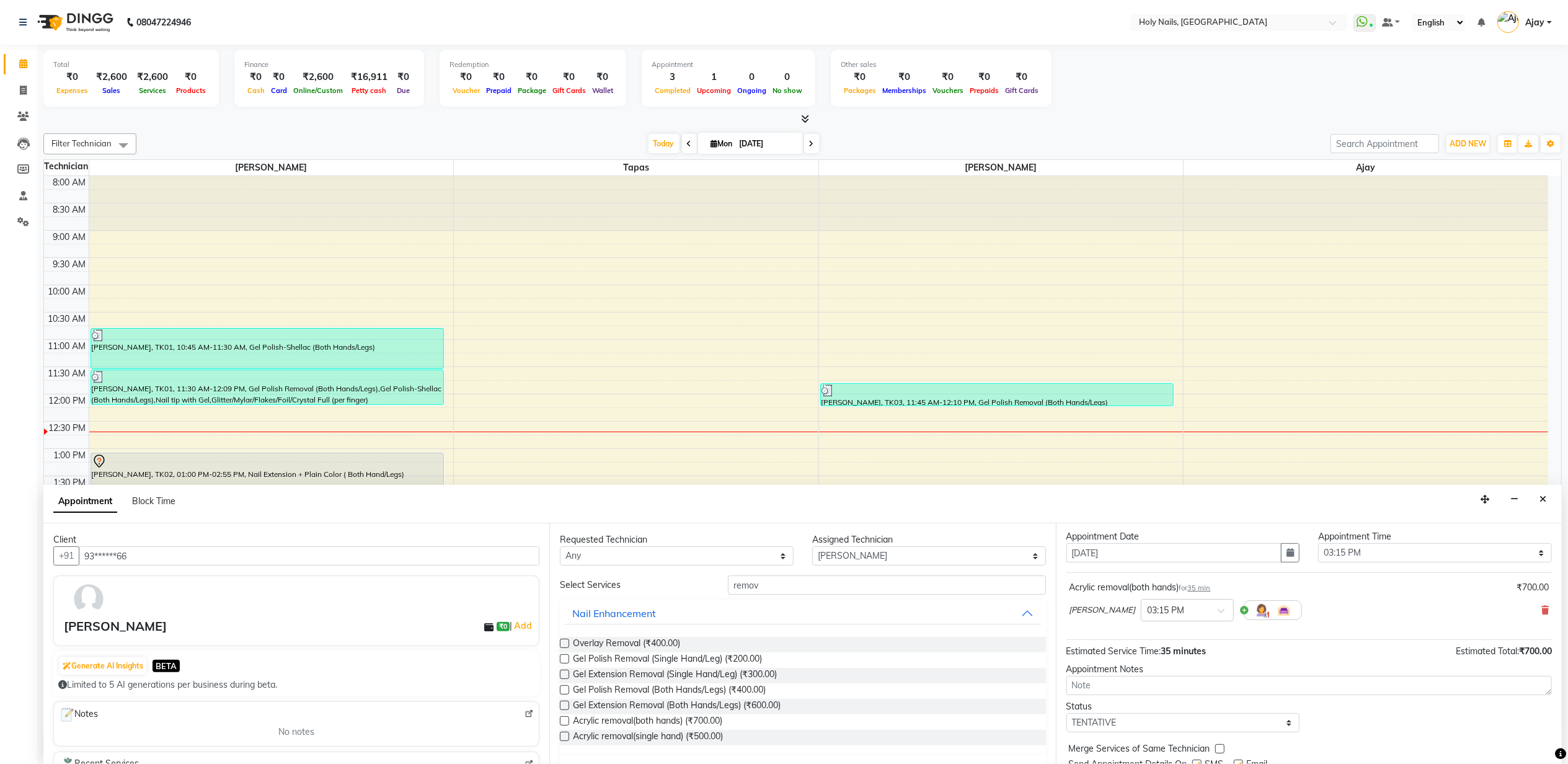
scroll to position [75, 0]
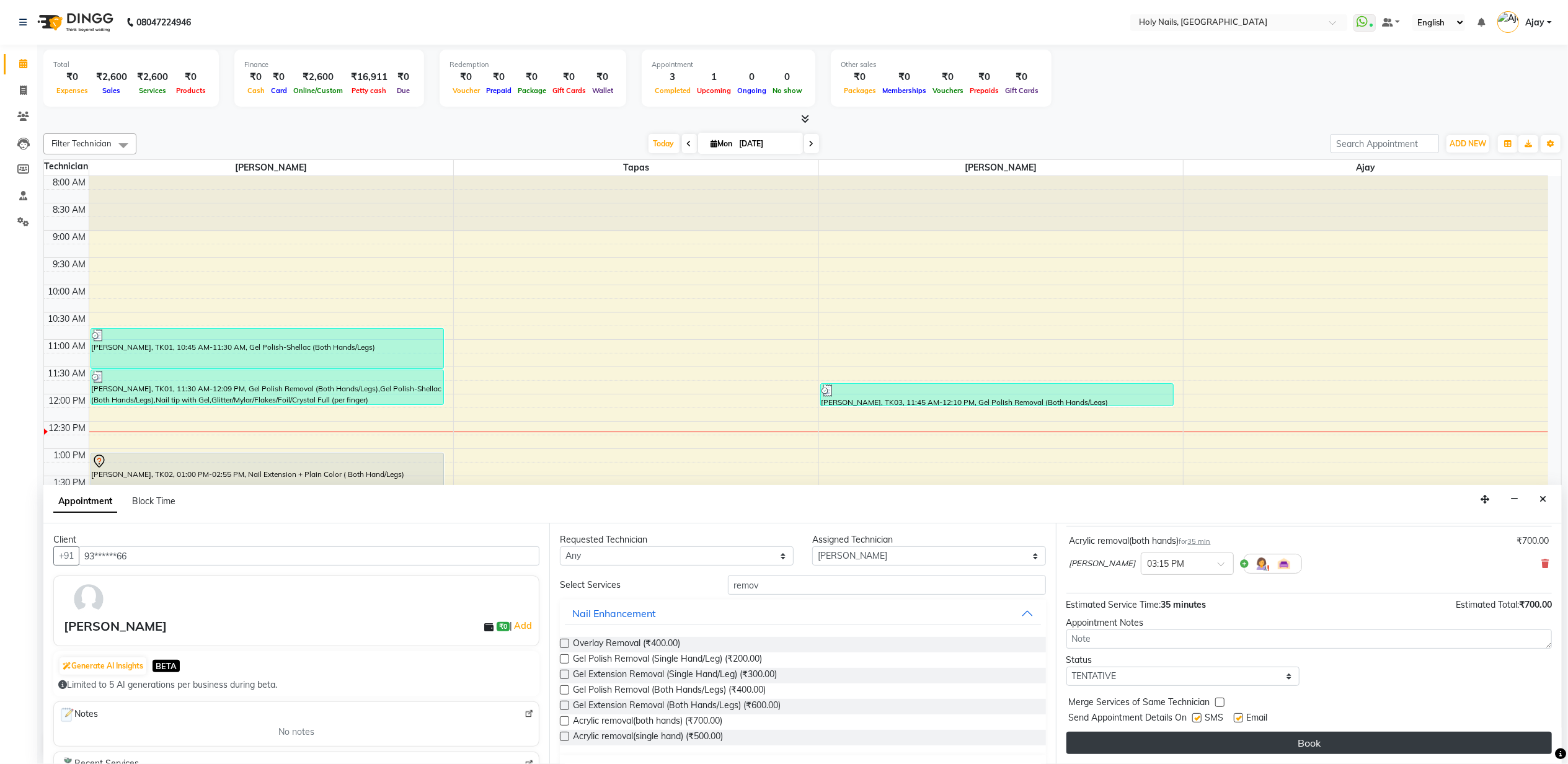
click at [1255, 736] on button "Book" at bounding box center [1309, 743] width 485 height 22
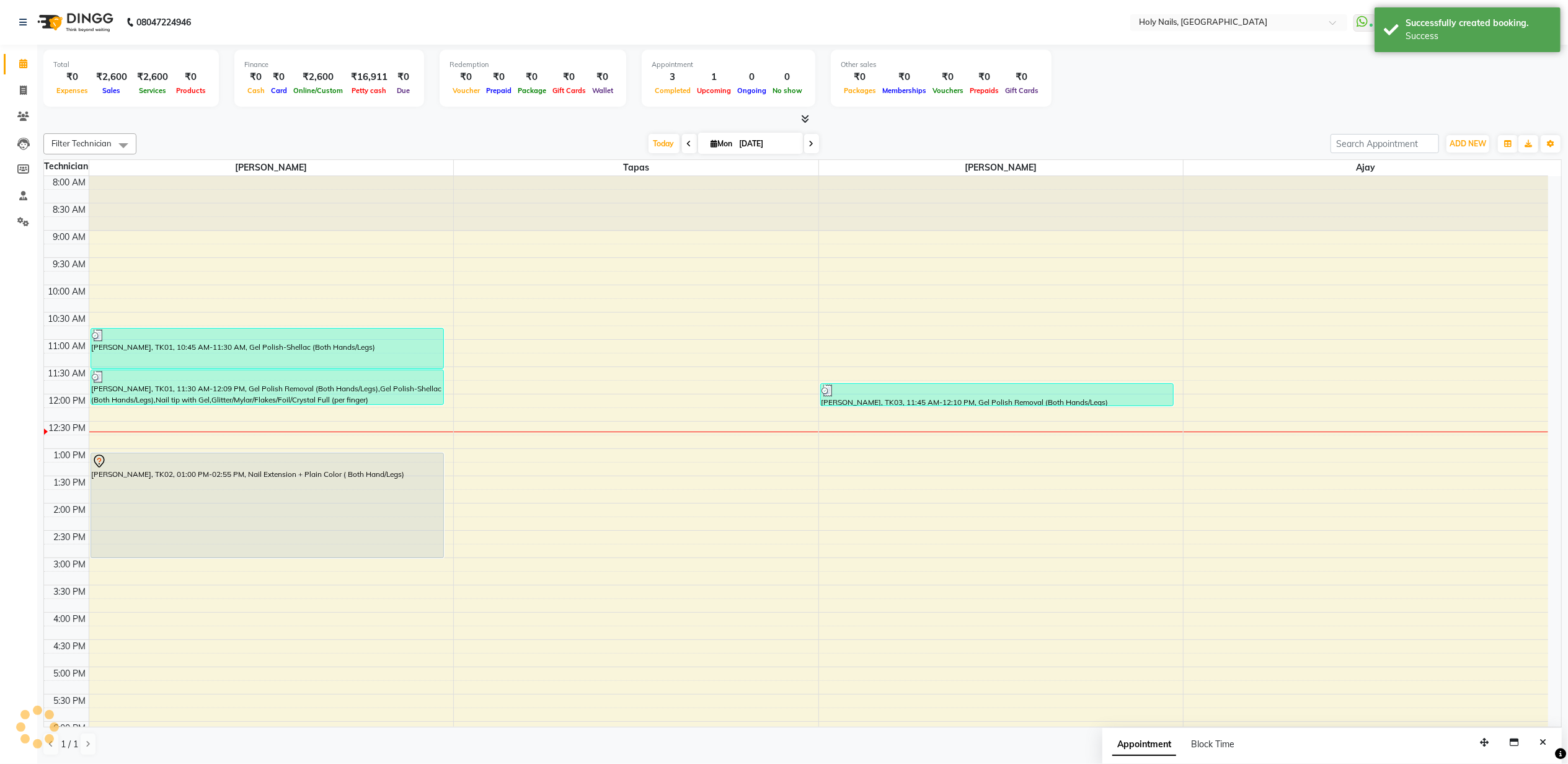
scroll to position [0, 0]
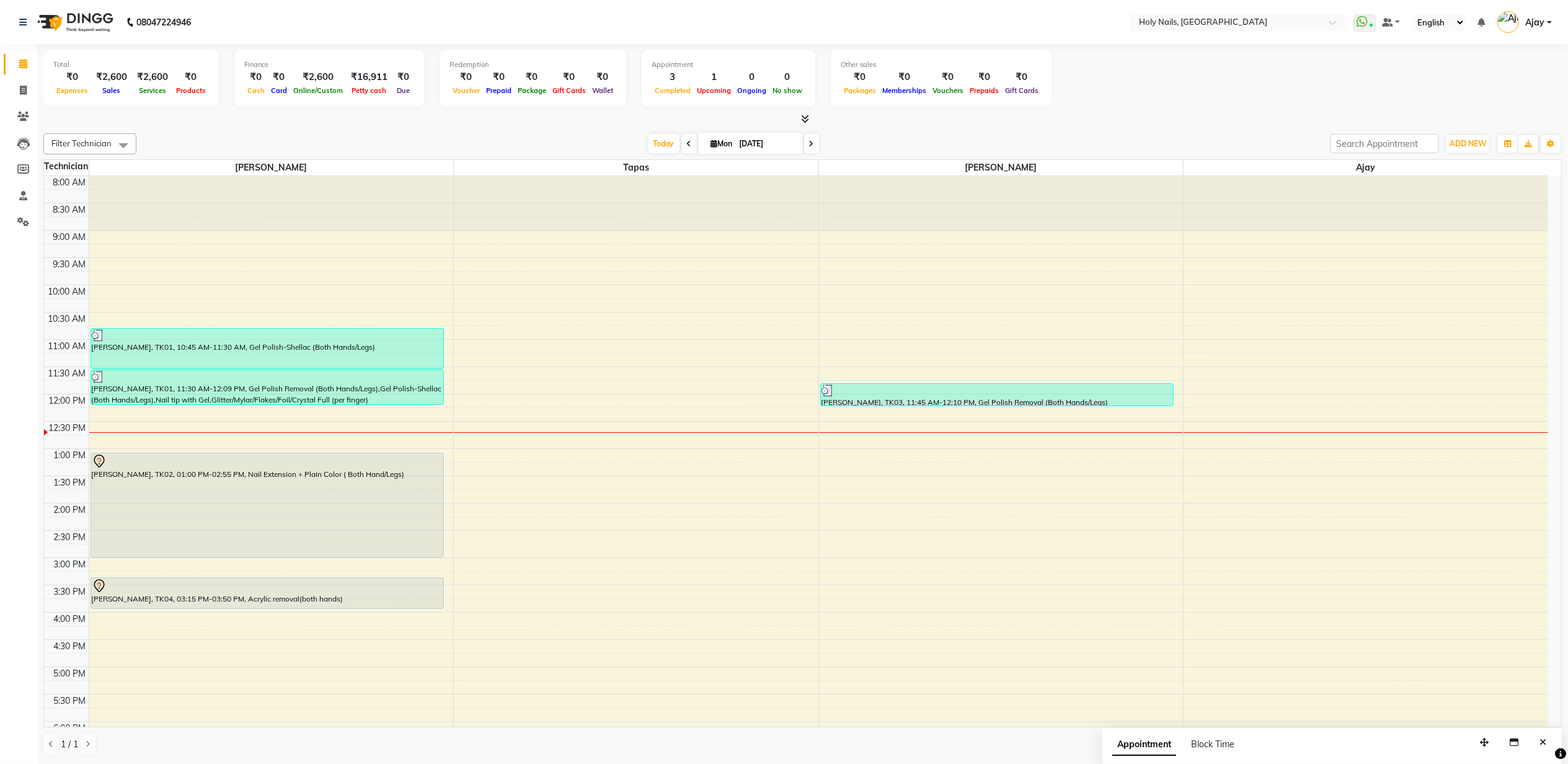
click at [538, 539] on div "8:00 AM 8:30 AM 9:00 AM 9:30 AM 10:00 AM 10:30 AM 11:00 AM 11:30 AM 12:00 PM 12…" at bounding box center [796, 531] width 1504 height 709
select select "43996"
select select "870"
select select "tentative"
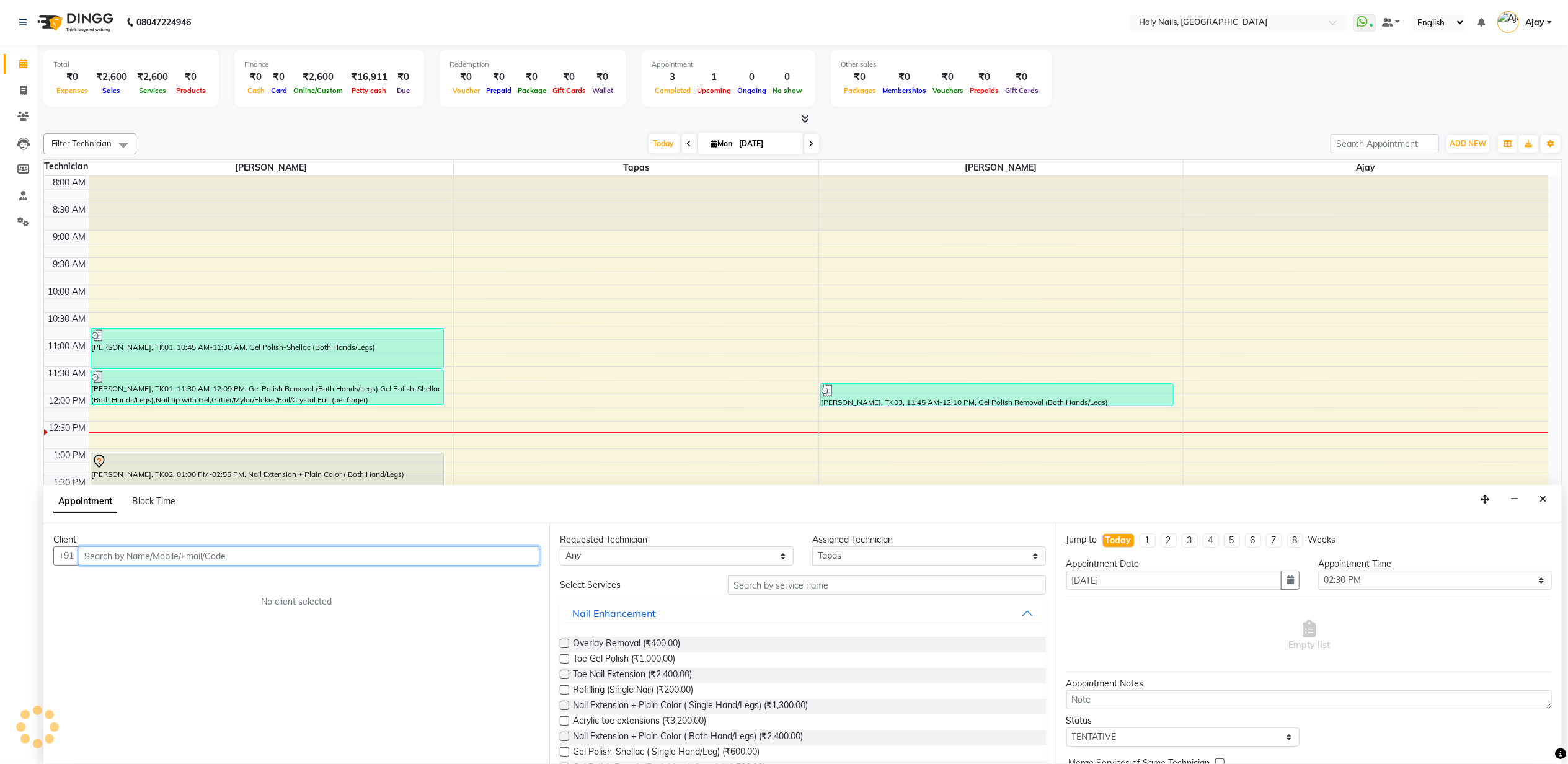
scroll to position [1, 0]
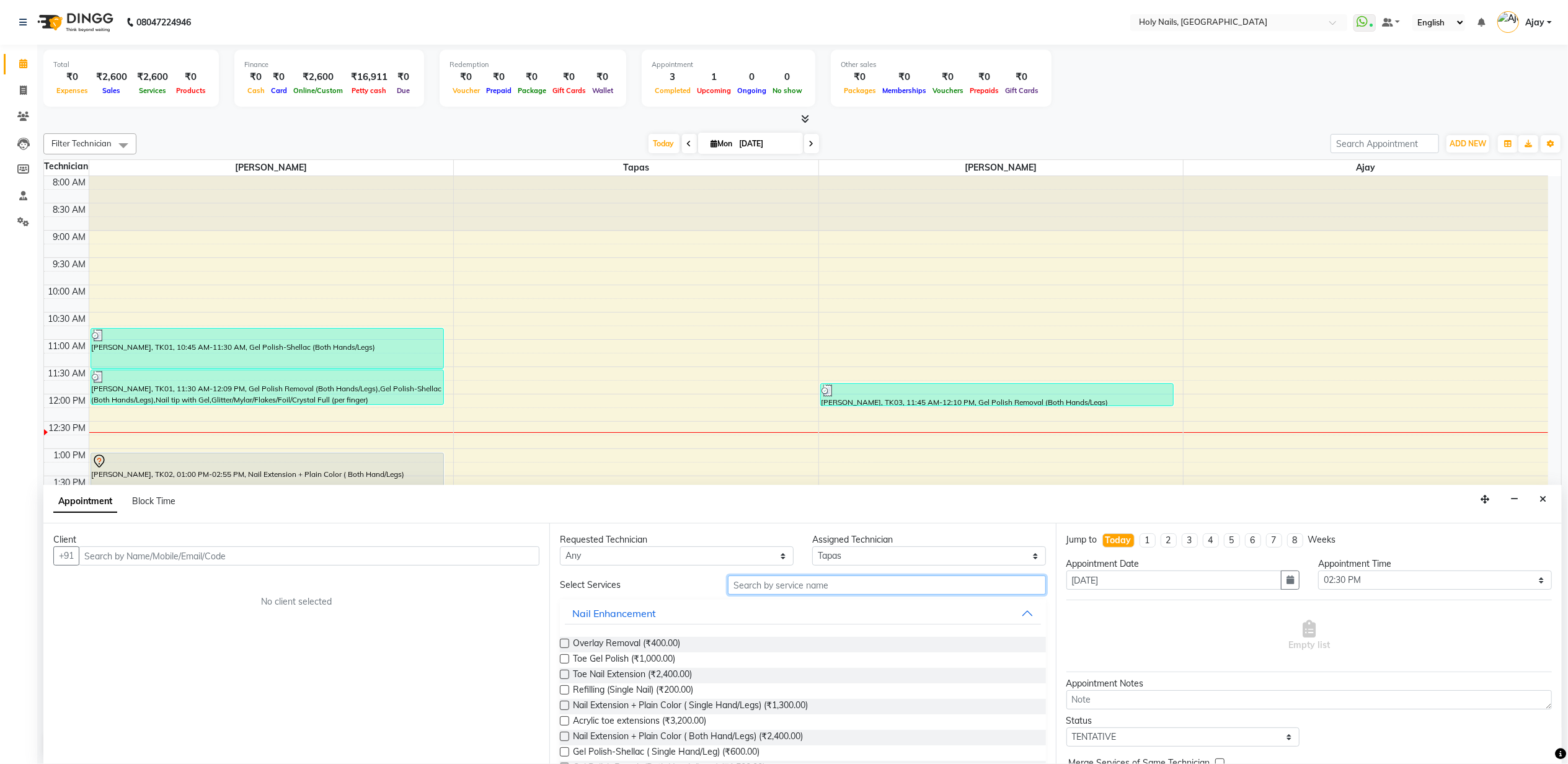
click at [809, 579] on input "text" at bounding box center [886, 585] width 317 height 19
type input "remov"
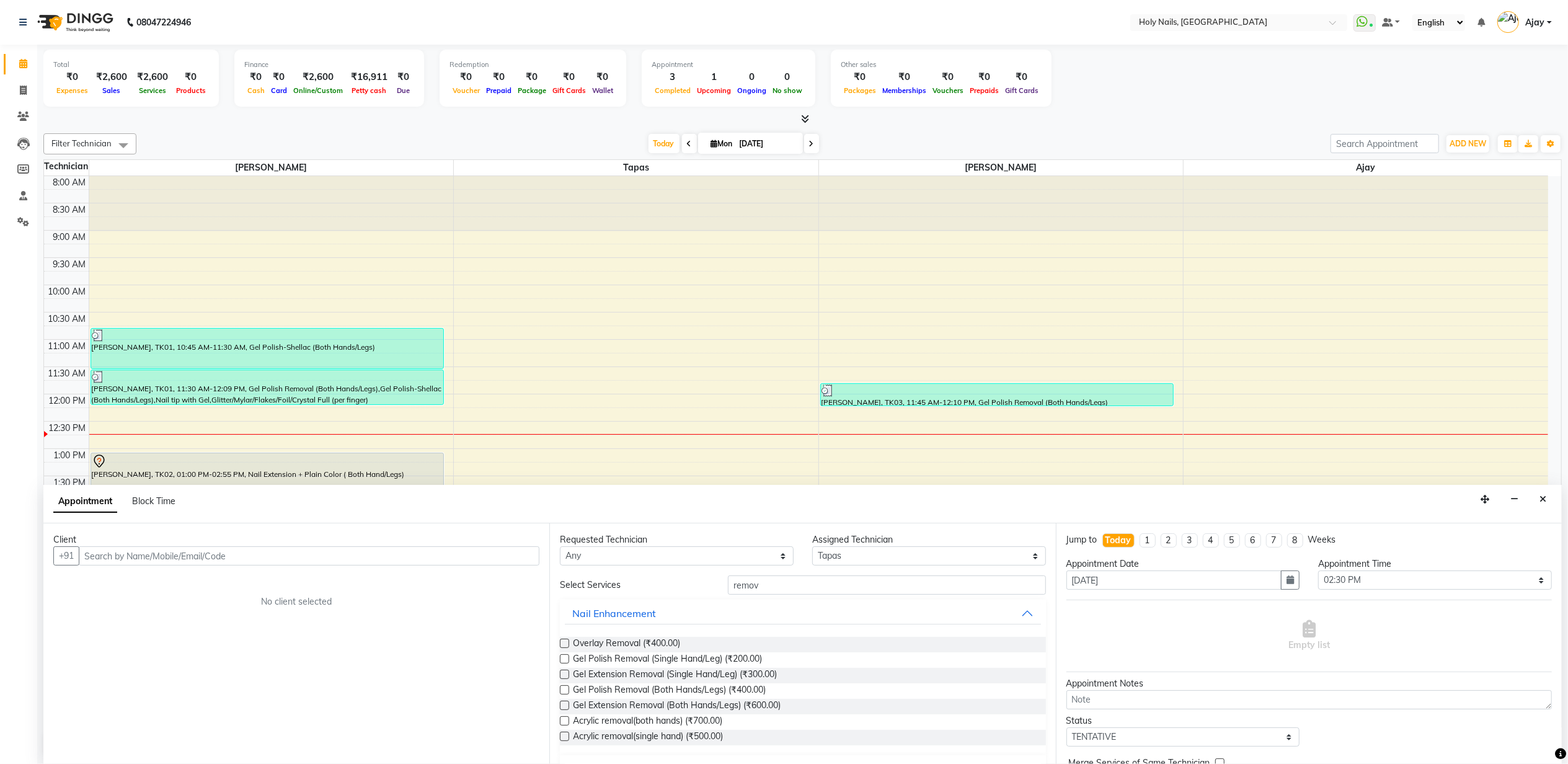
click at [1542, 504] on icon "Close" at bounding box center [1542, 499] width 7 height 9
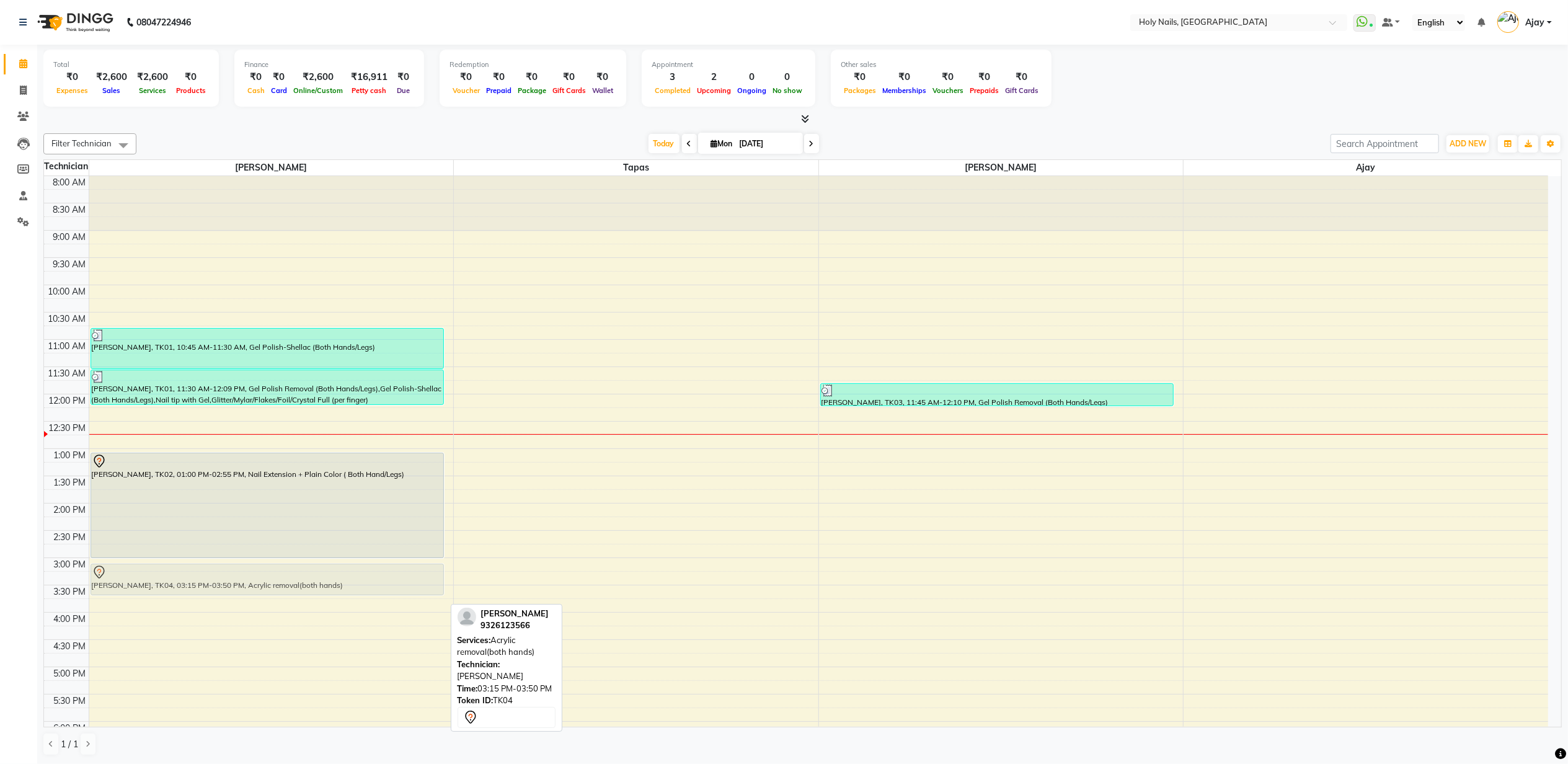
drag, startPoint x: 229, startPoint y: 591, endPoint x: 233, endPoint y: 583, distance: 8.9
click at [233, 583] on div "Shrawani Patil, TK01, 10:45 AM-11:30 AM, Gel Polish-Shellac (Both Hands/Legs) S…" at bounding box center [271, 531] width 364 height 709
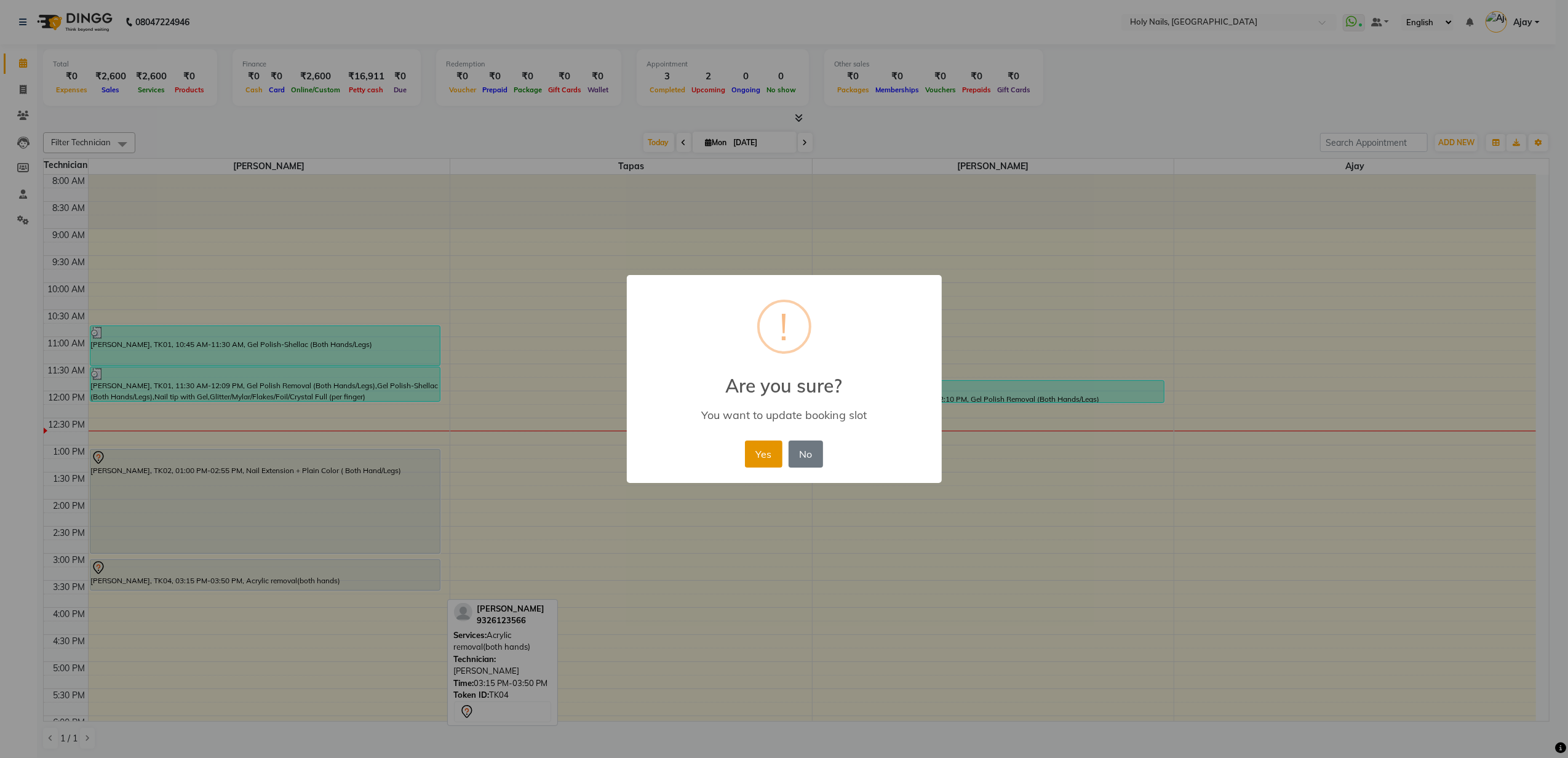
click at [771, 458] on button "Yes" at bounding box center [764, 454] width 38 height 27
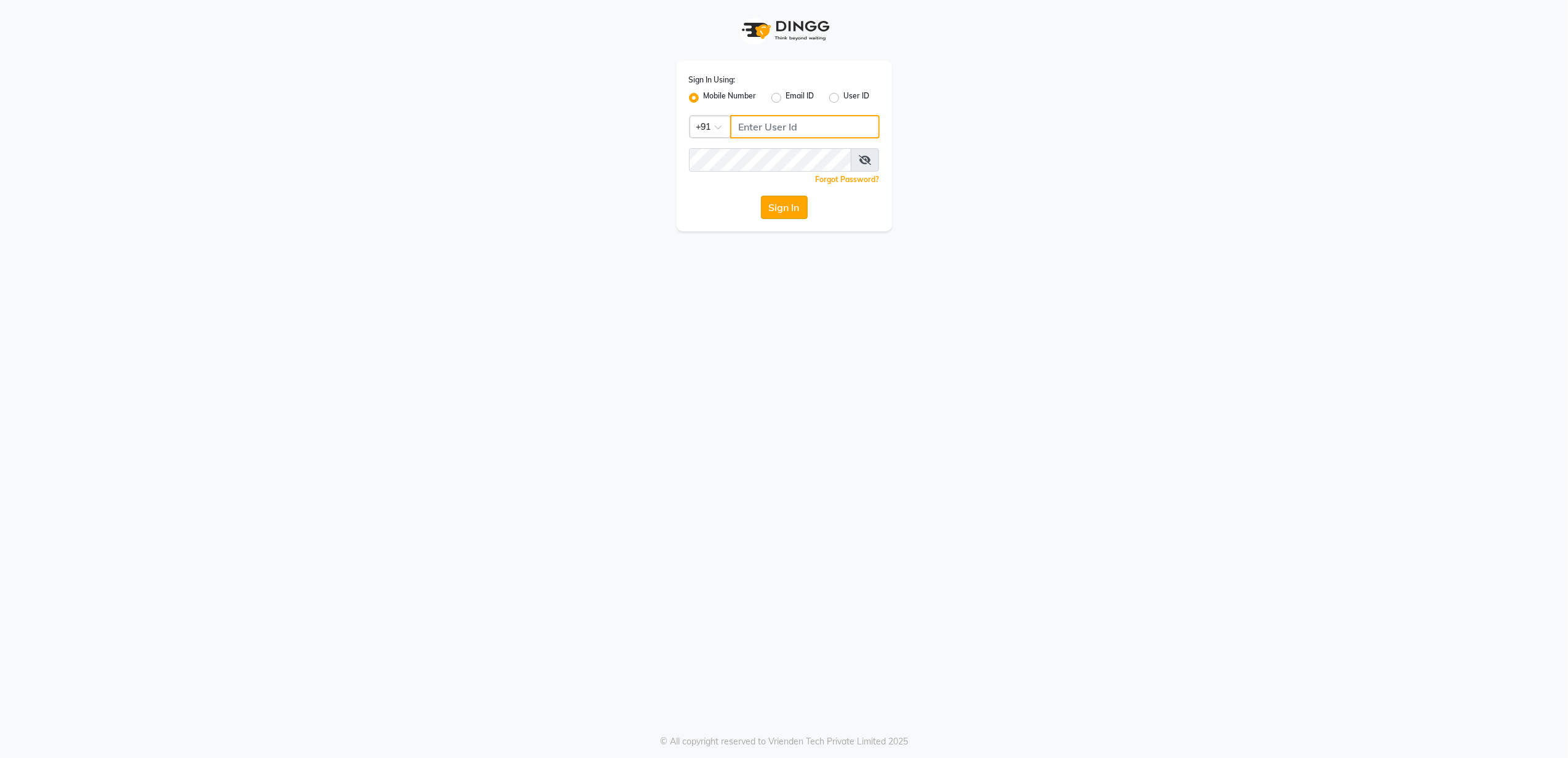
type input "8010688556"
click at [796, 207] on button "Sign In" at bounding box center [784, 207] width 46 height 24
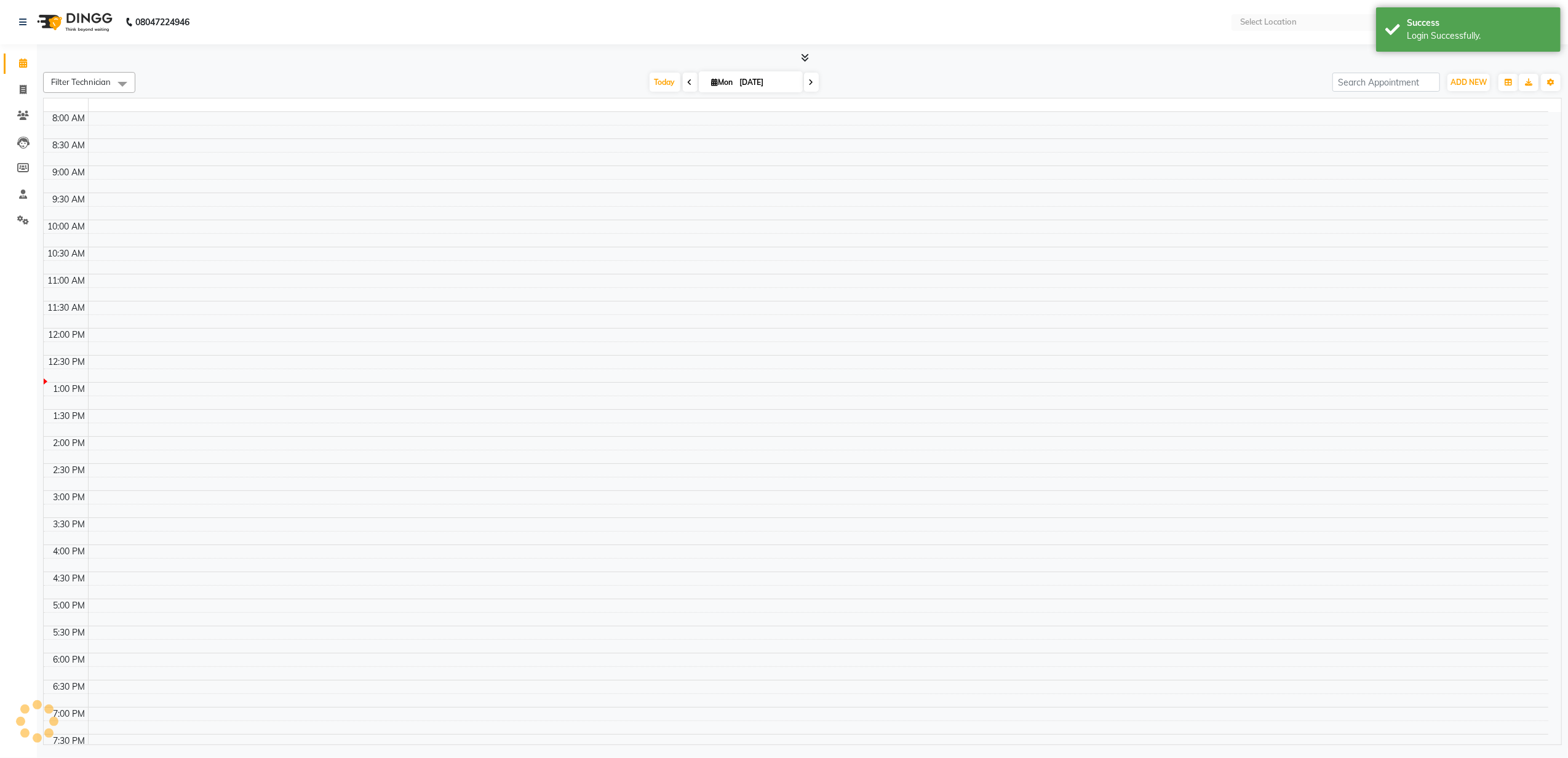
select select "en"
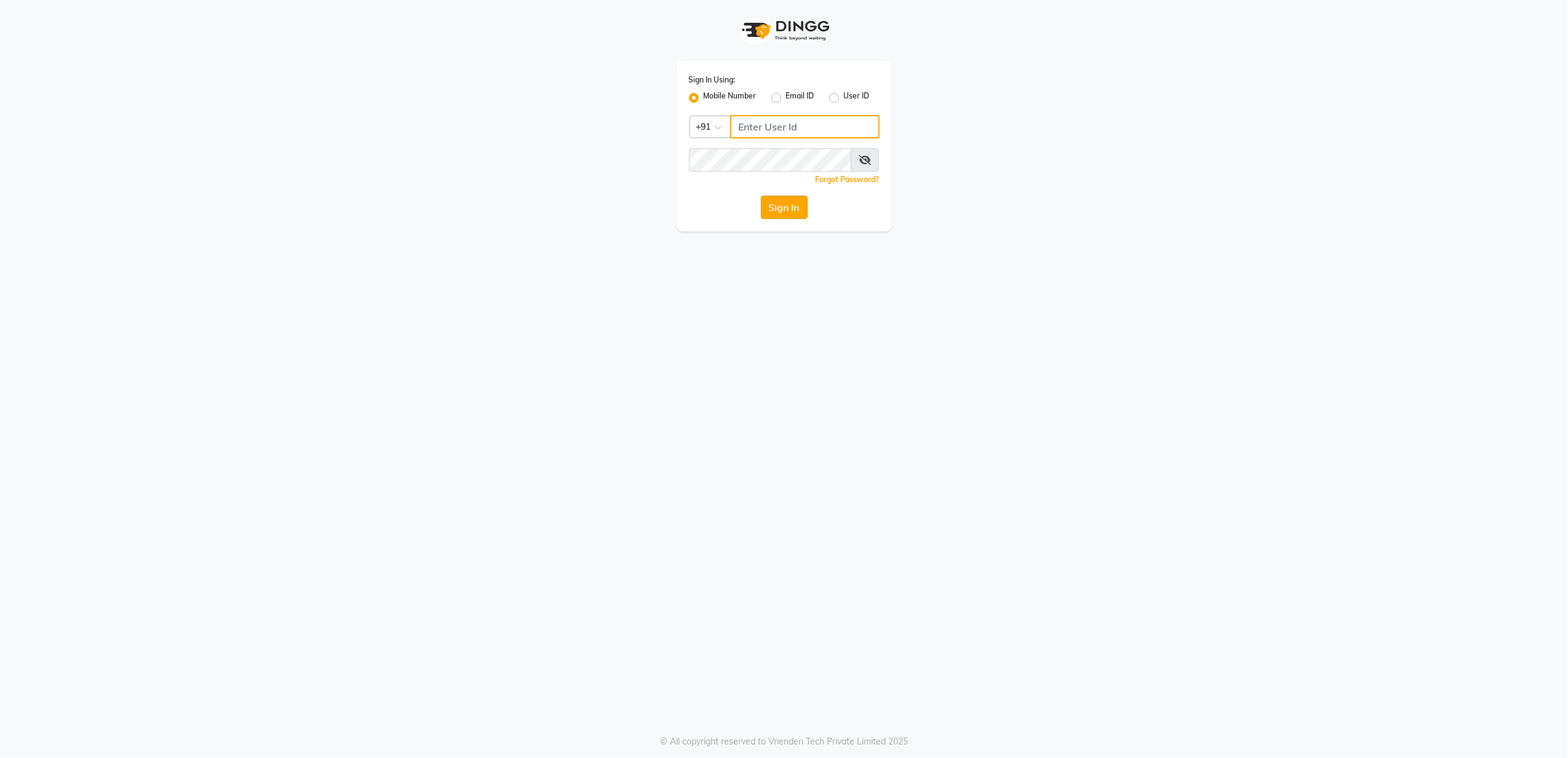
type input "8010688556"
click at [774, 205] on button "Sign In" at bounding box center [784, 207] width 46 height 24
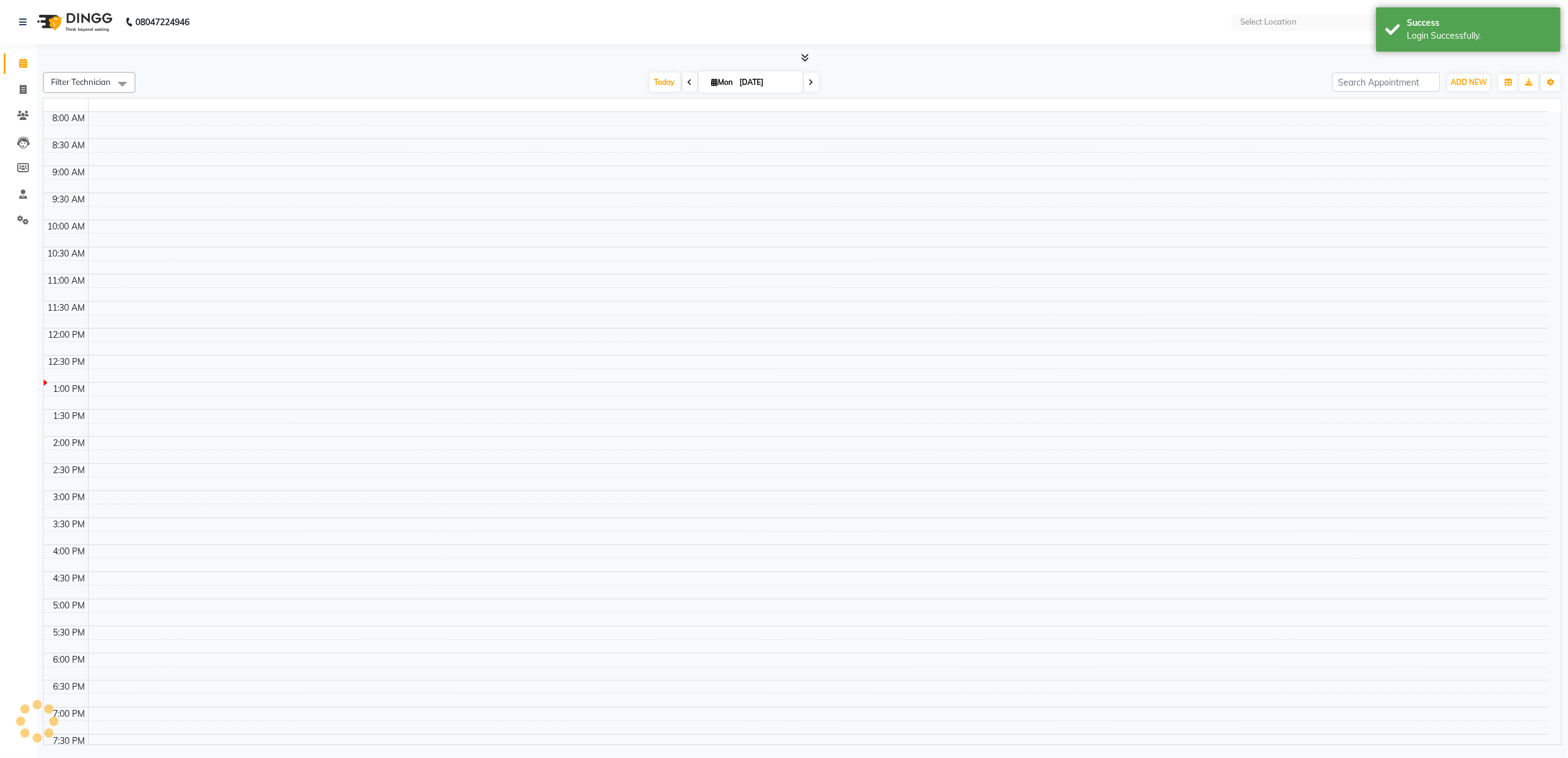
select select "en"
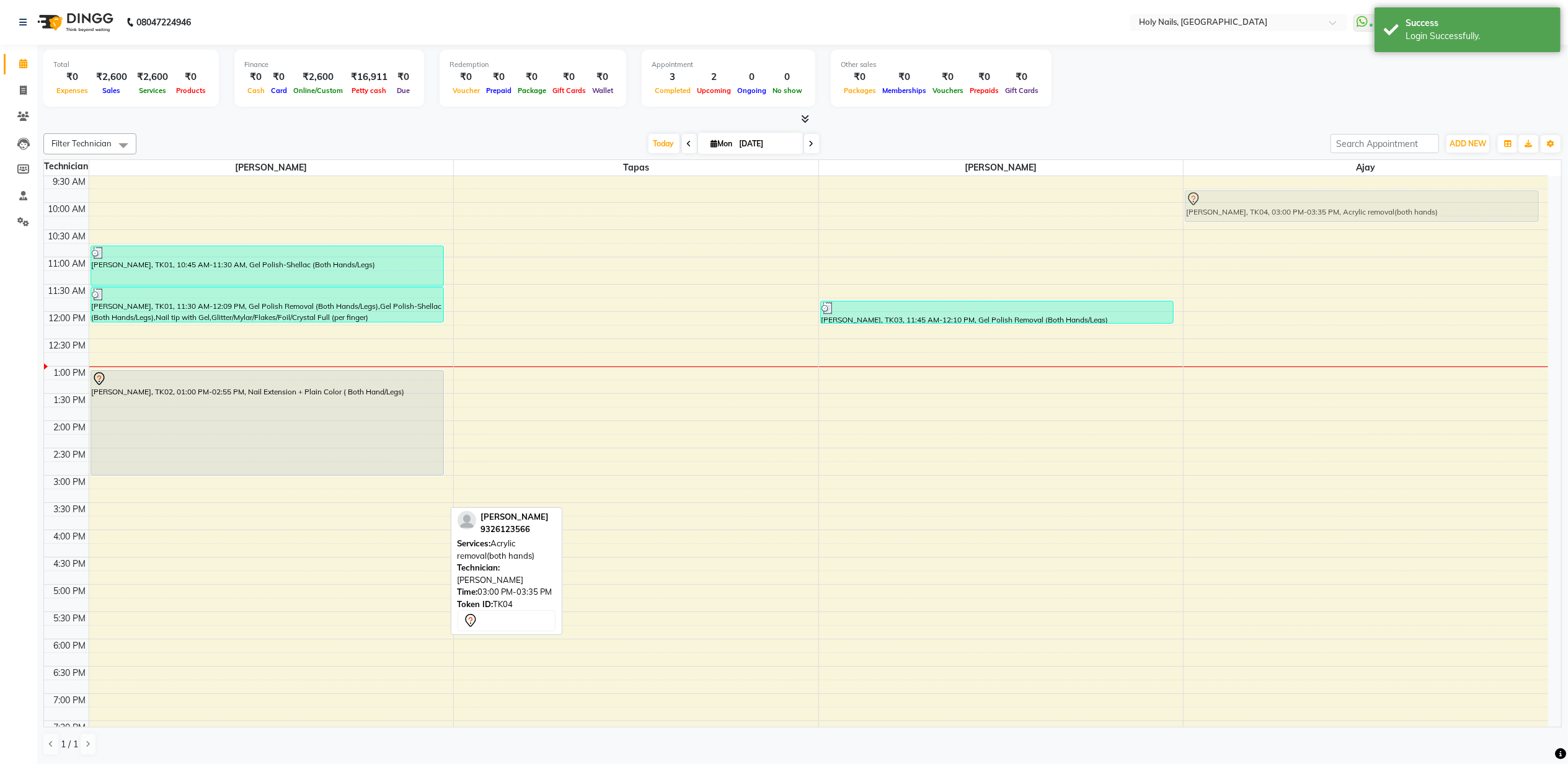
scroll to position [81, 0]
drag, startPoint x: 214, startPoint y: 491, endPoint x: 1407, endPoint y: 216, distance: 1224.3
click at [1407, 216] on tr "[PERSON_NAME], TK01, 10:45 AM-11:30 AM, Gel Polish-Shellac (Both Hands/Legs) [P…" at bounding box center [796, 450] width 1504 height 709
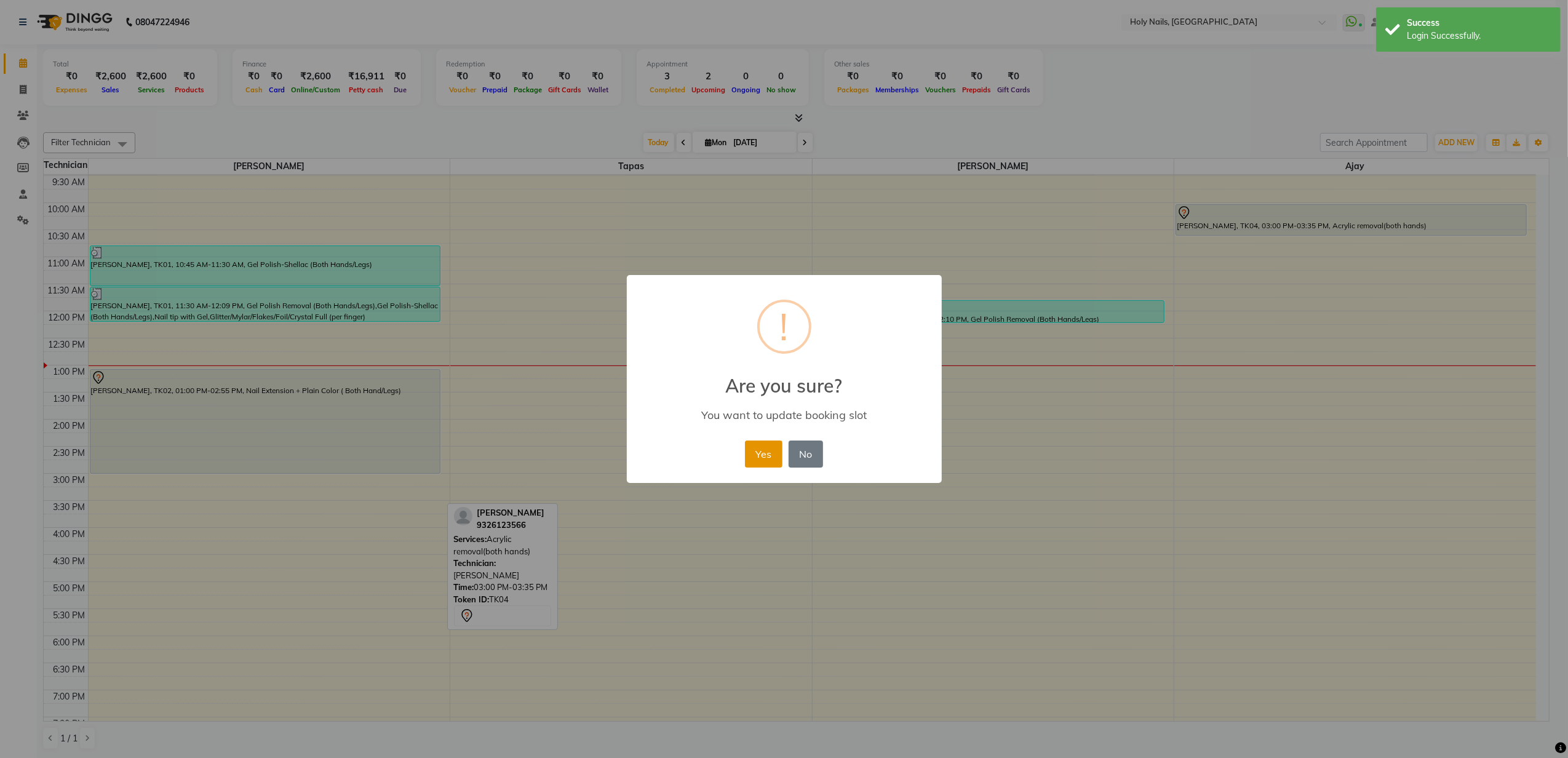
click at [759, 458] on button "Yes" at bounding box center [764, 454] width 38 height 27
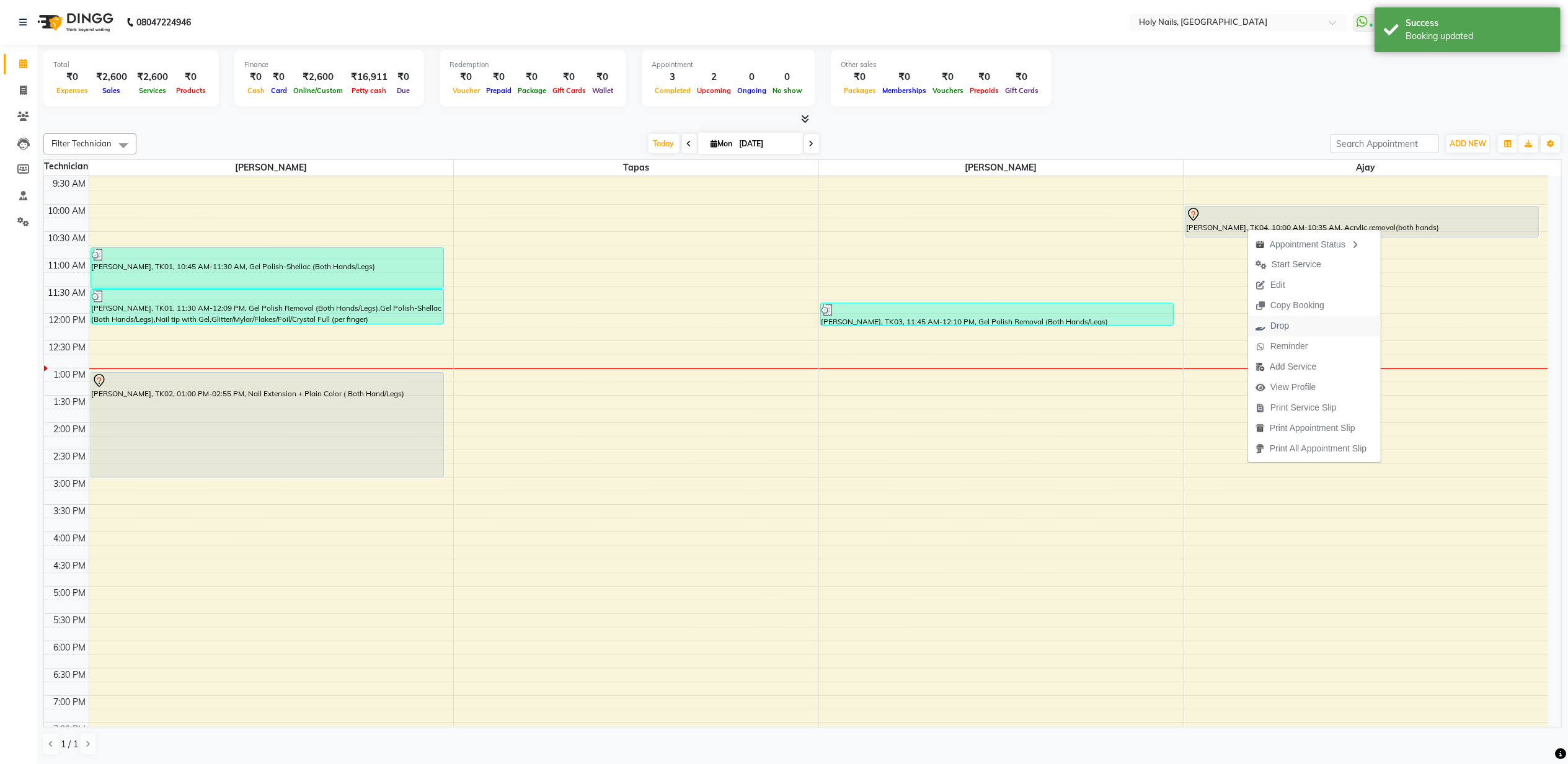
click at [1298, 318] on button "Drop" at bounding box center [1314, 326] width 133 height 21
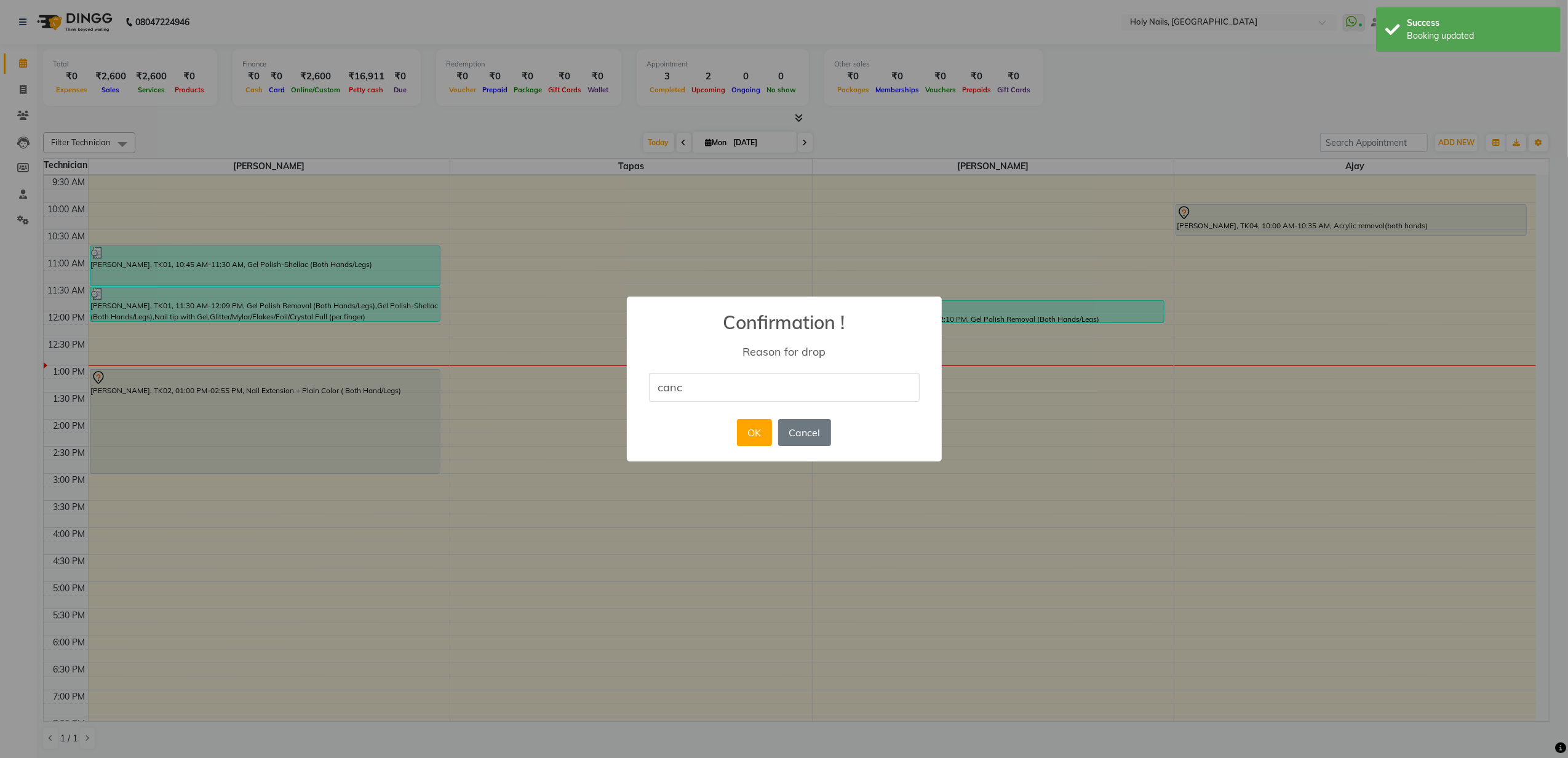
type input "Cancelled by Customer"
click at [764, 435] on button "OK" at bounding box center [754, 432] width 35 height 27
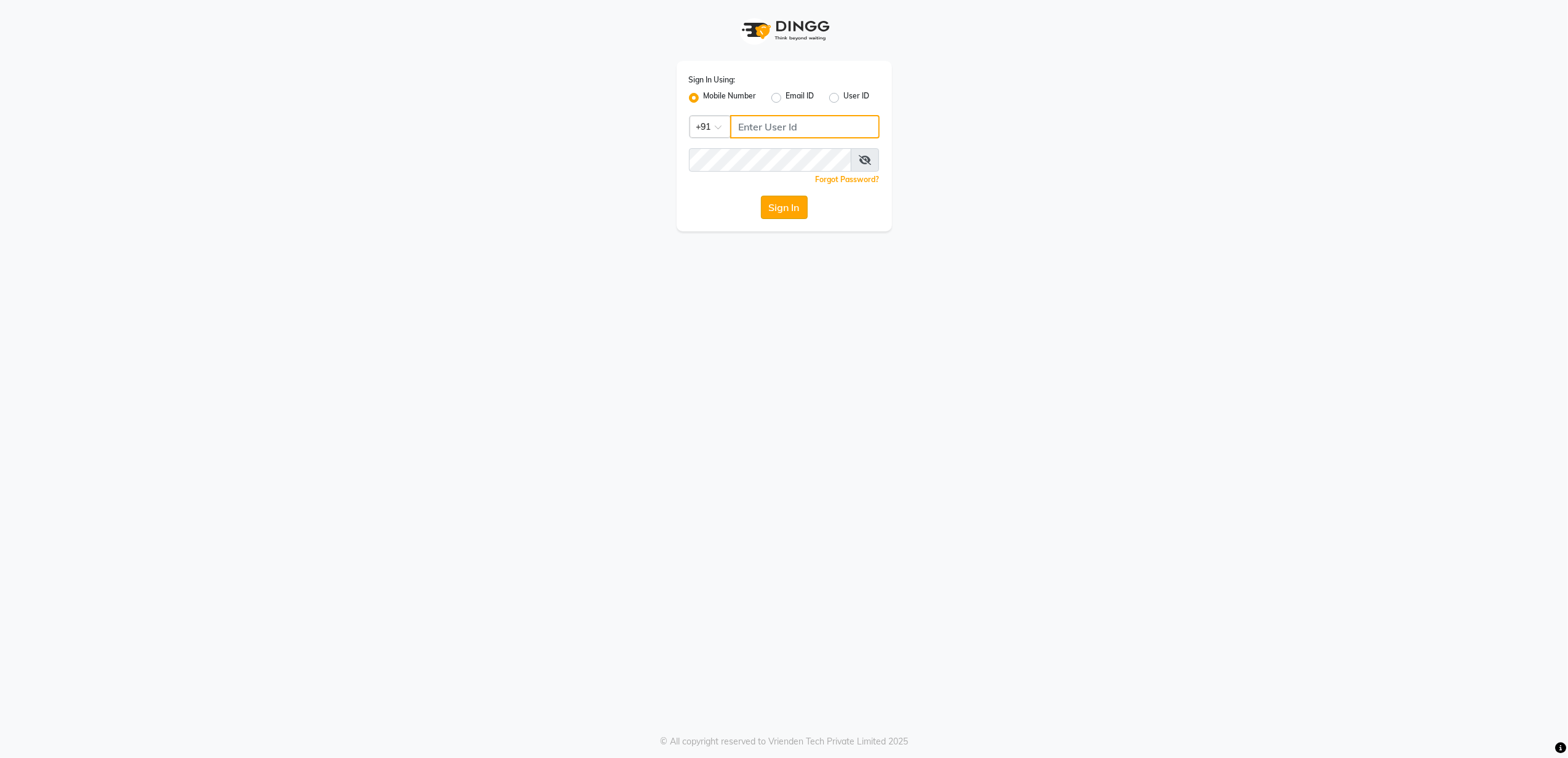
type input "8010688556"
click at [771, 207] on button "Sign In" at bounding box center [784, 207] width 46 height 24
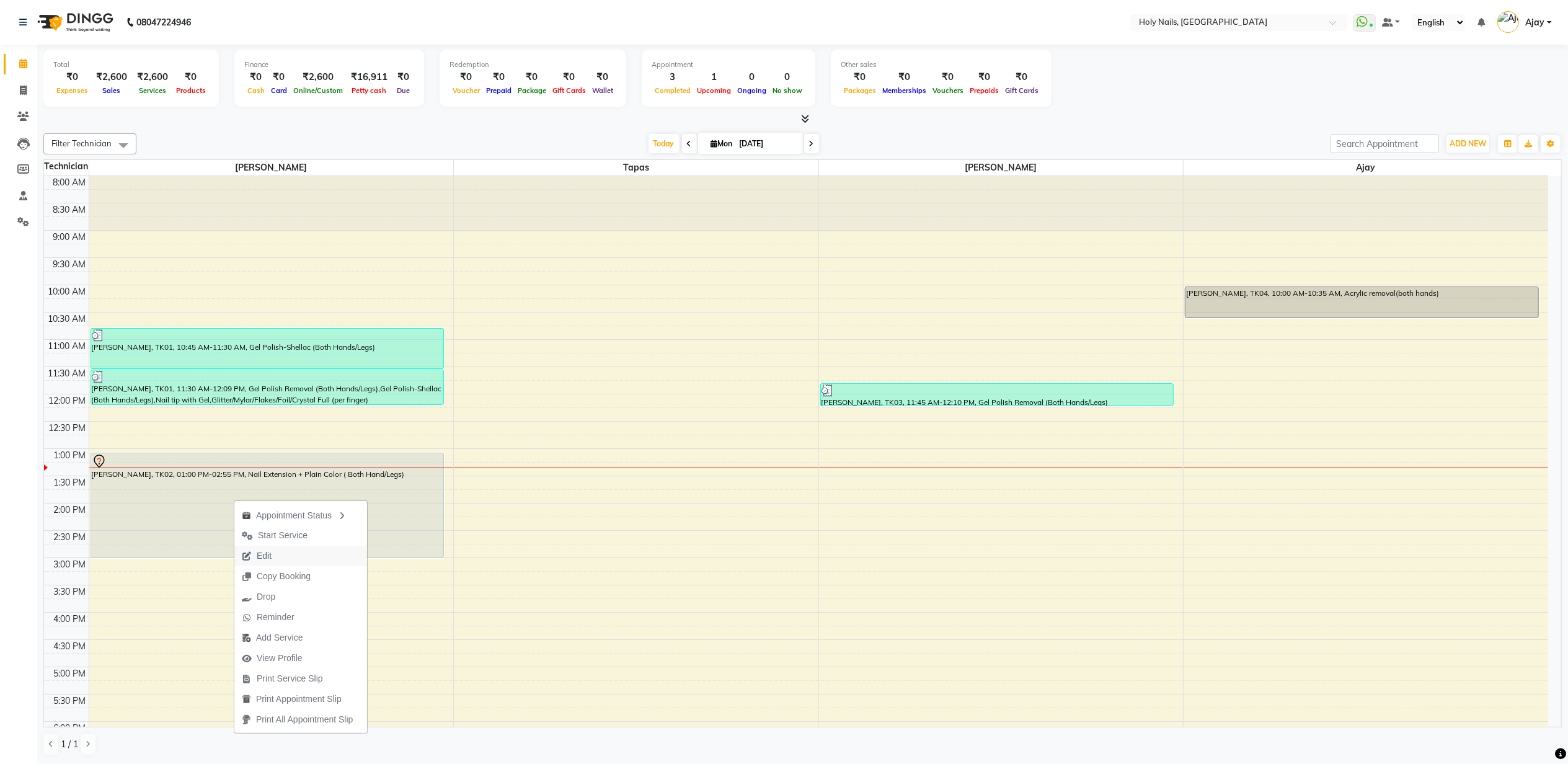
click at [283, 553] on button "Edit" at bounding box center [300, 556] width 133 height 21
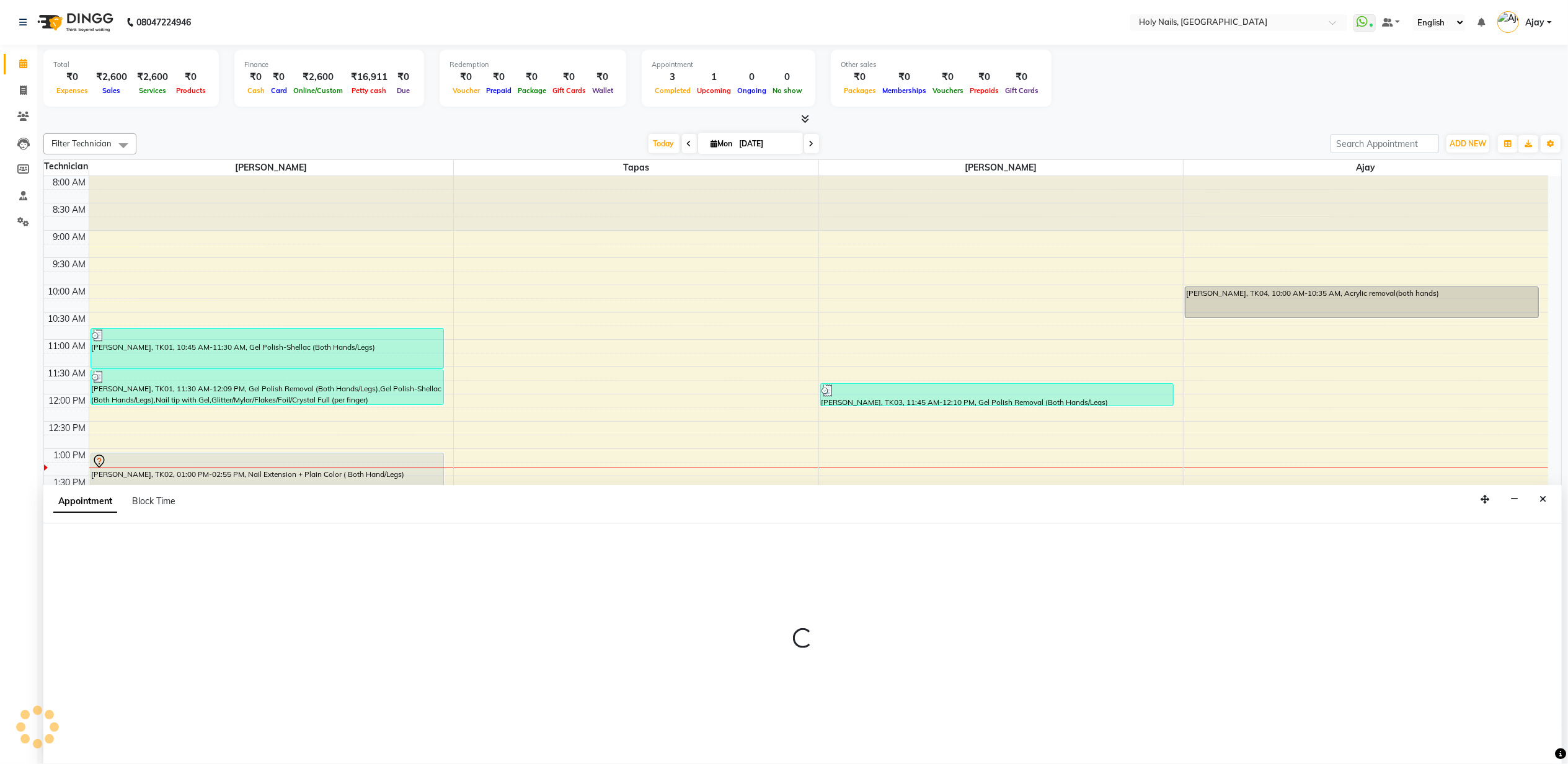
scroll to position [1, 0]
select select "tentative"
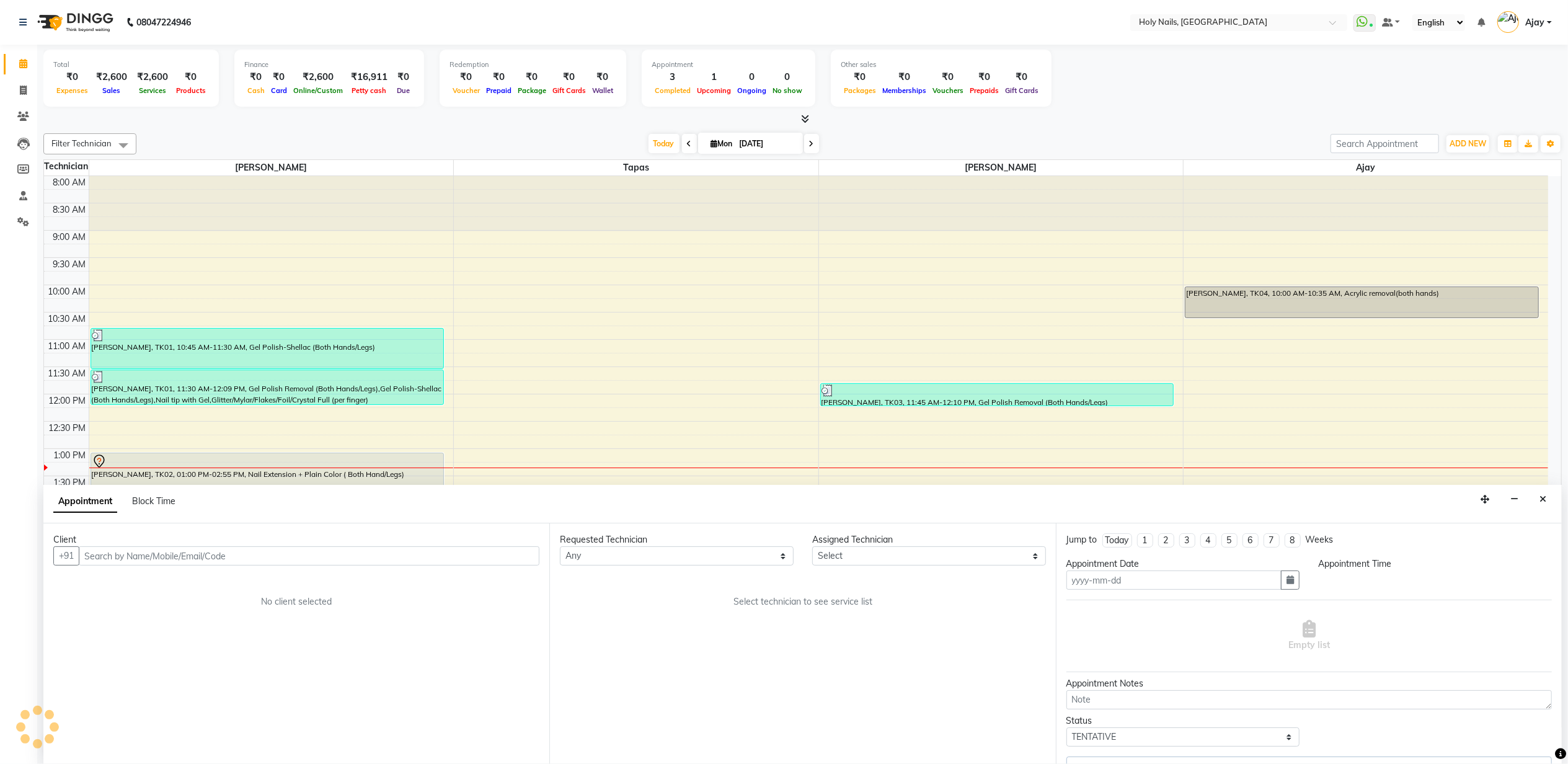
type input "[DATE]"
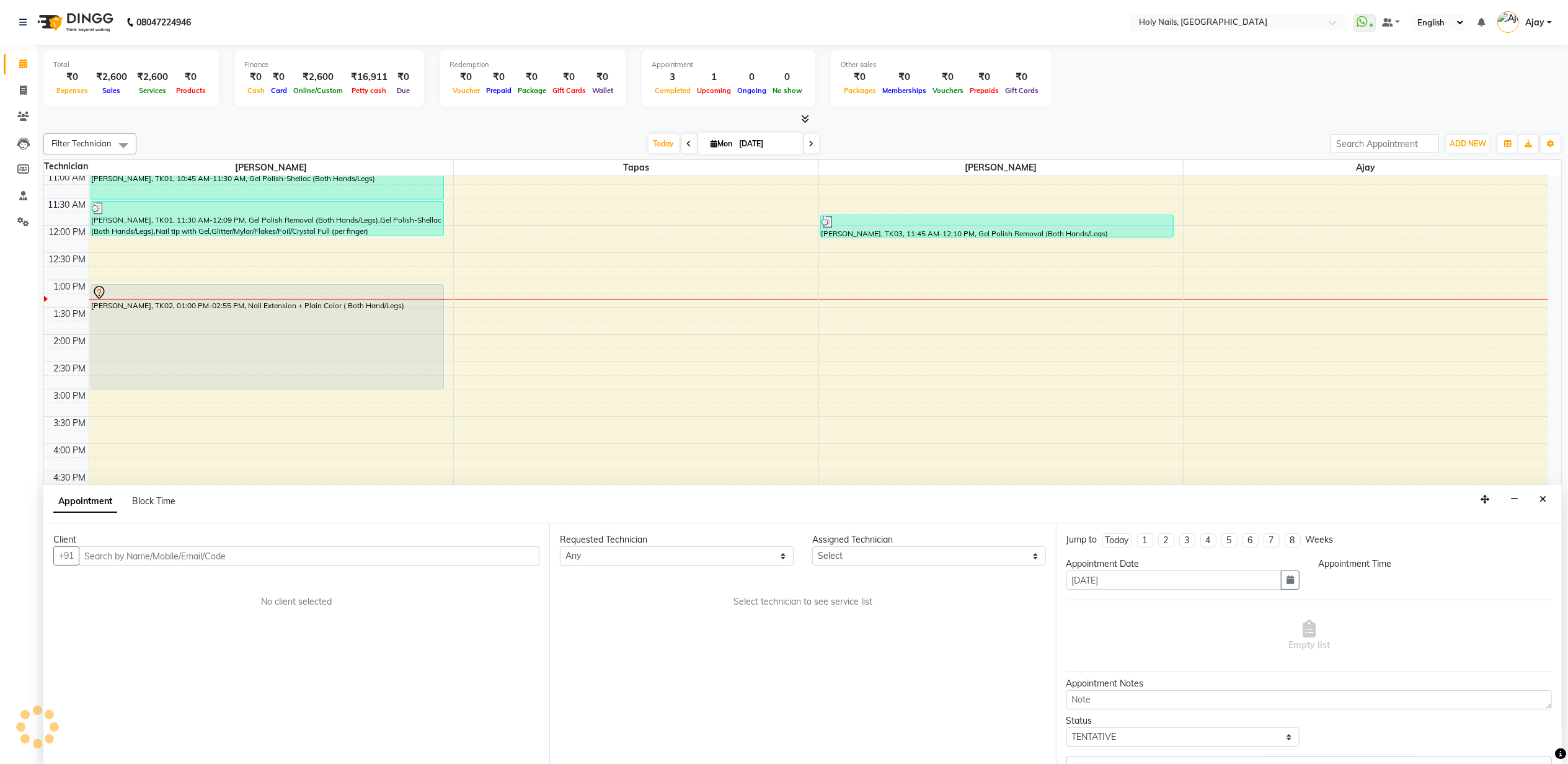
select select "780"
select select "43997"
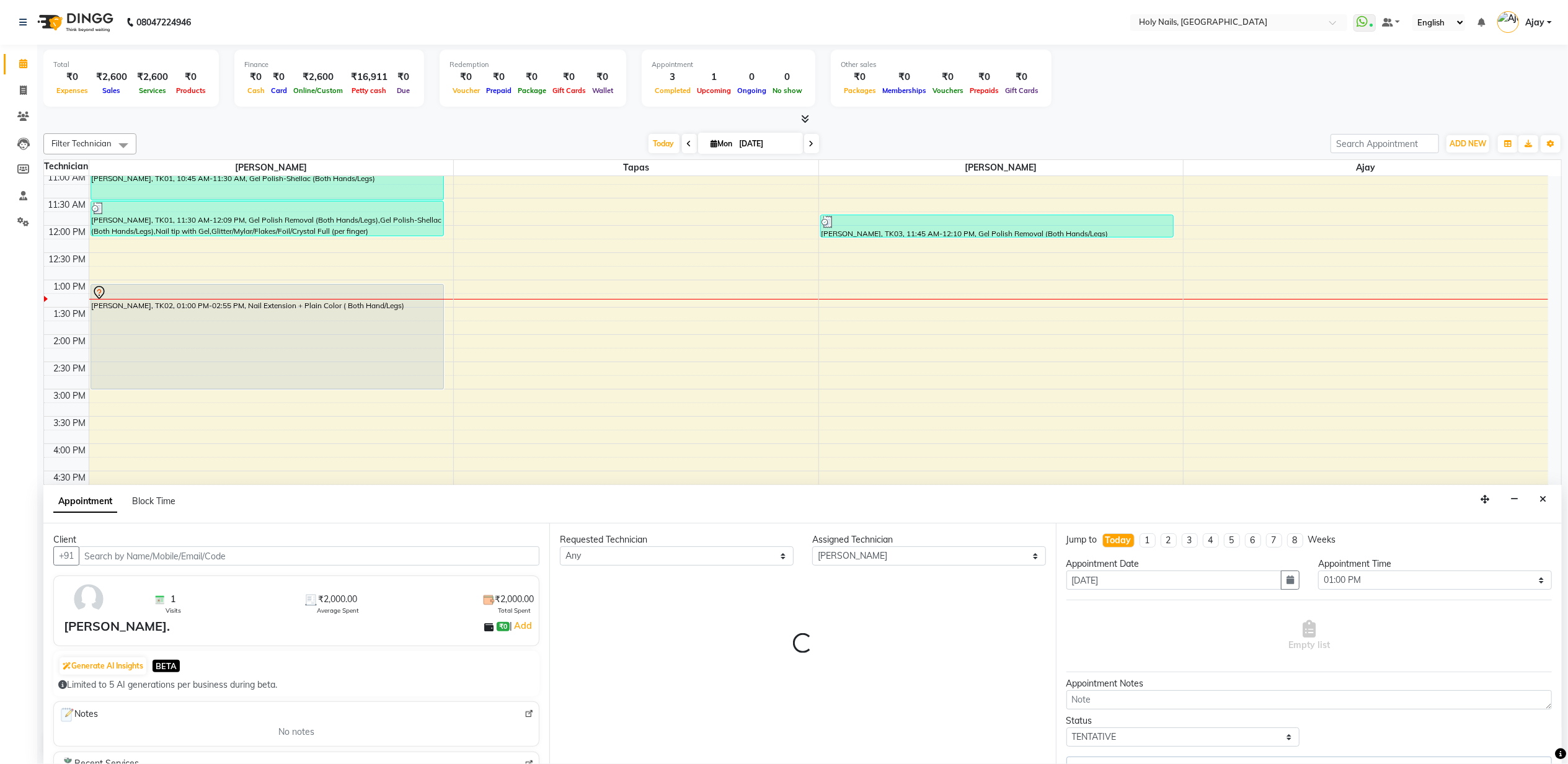
select select "2963"
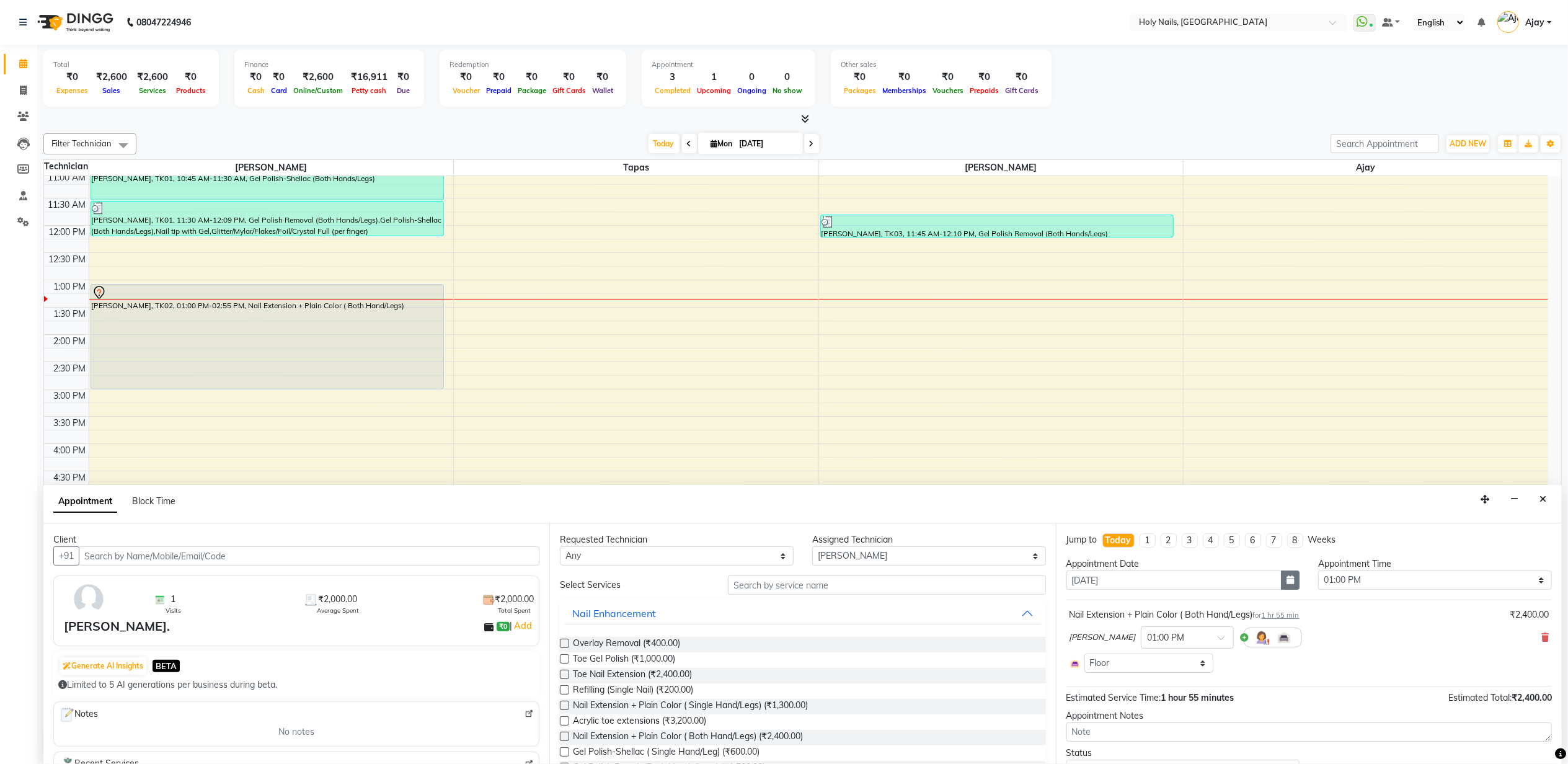
click at [1282, 586] on button "button" at bounding box center [1290, 580] width 19 height 19
click at [1141, 648] on div "4" at bounding box center [1138, 644] width 20 height 20
type input "04-09-2025"
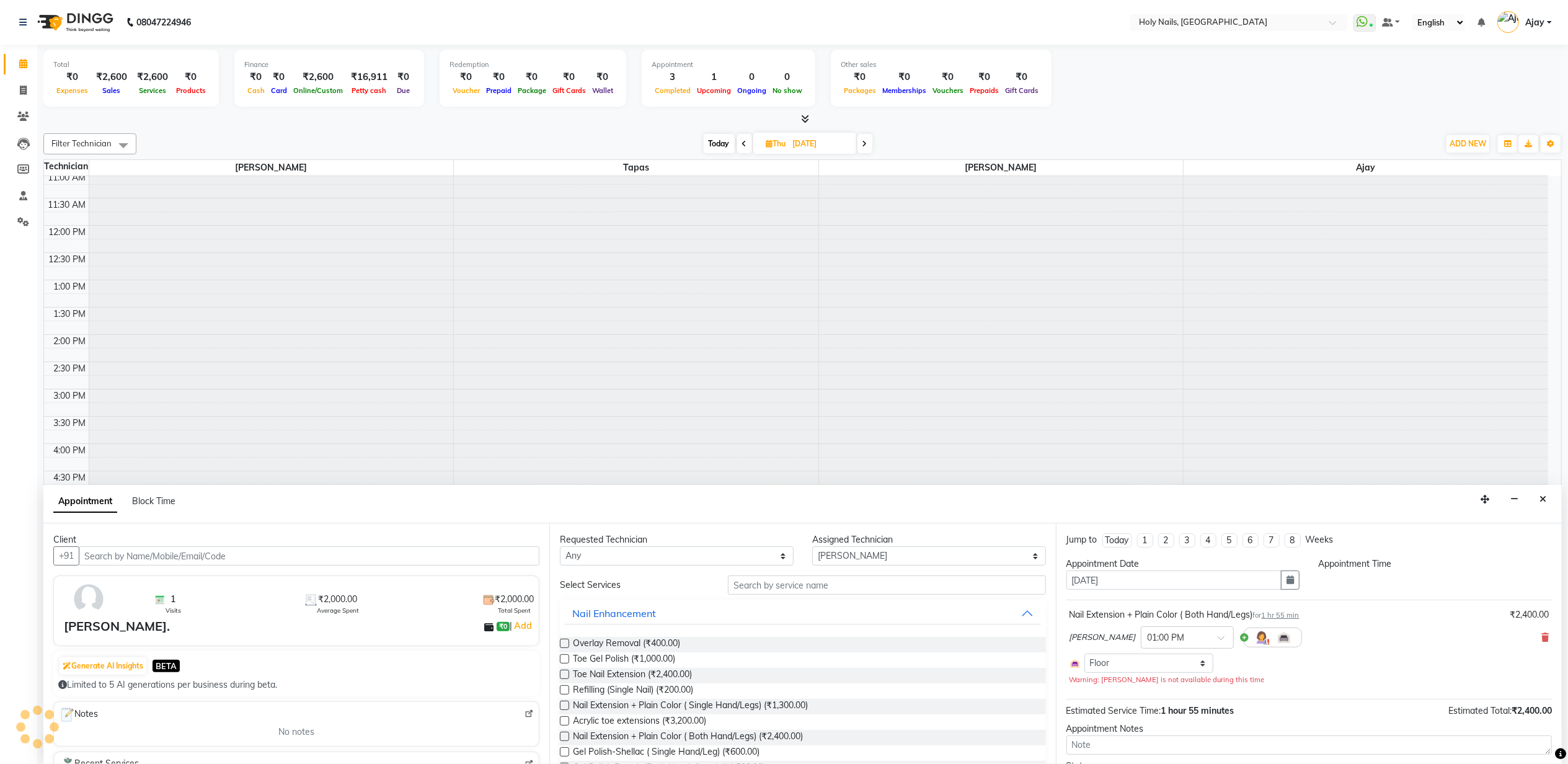
scroll to position [0, 0]
select select "780"
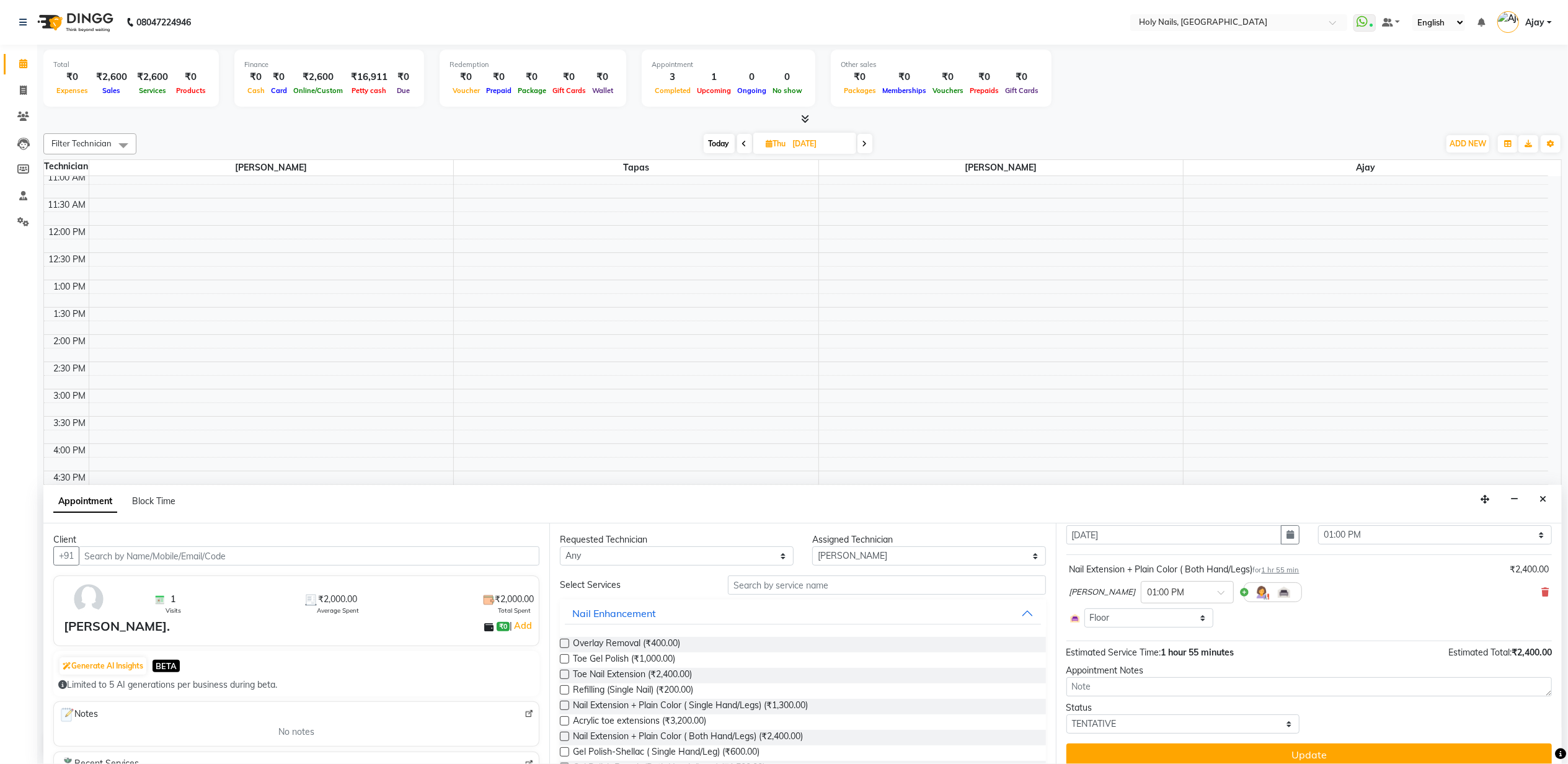
scroll to position [58, 0]
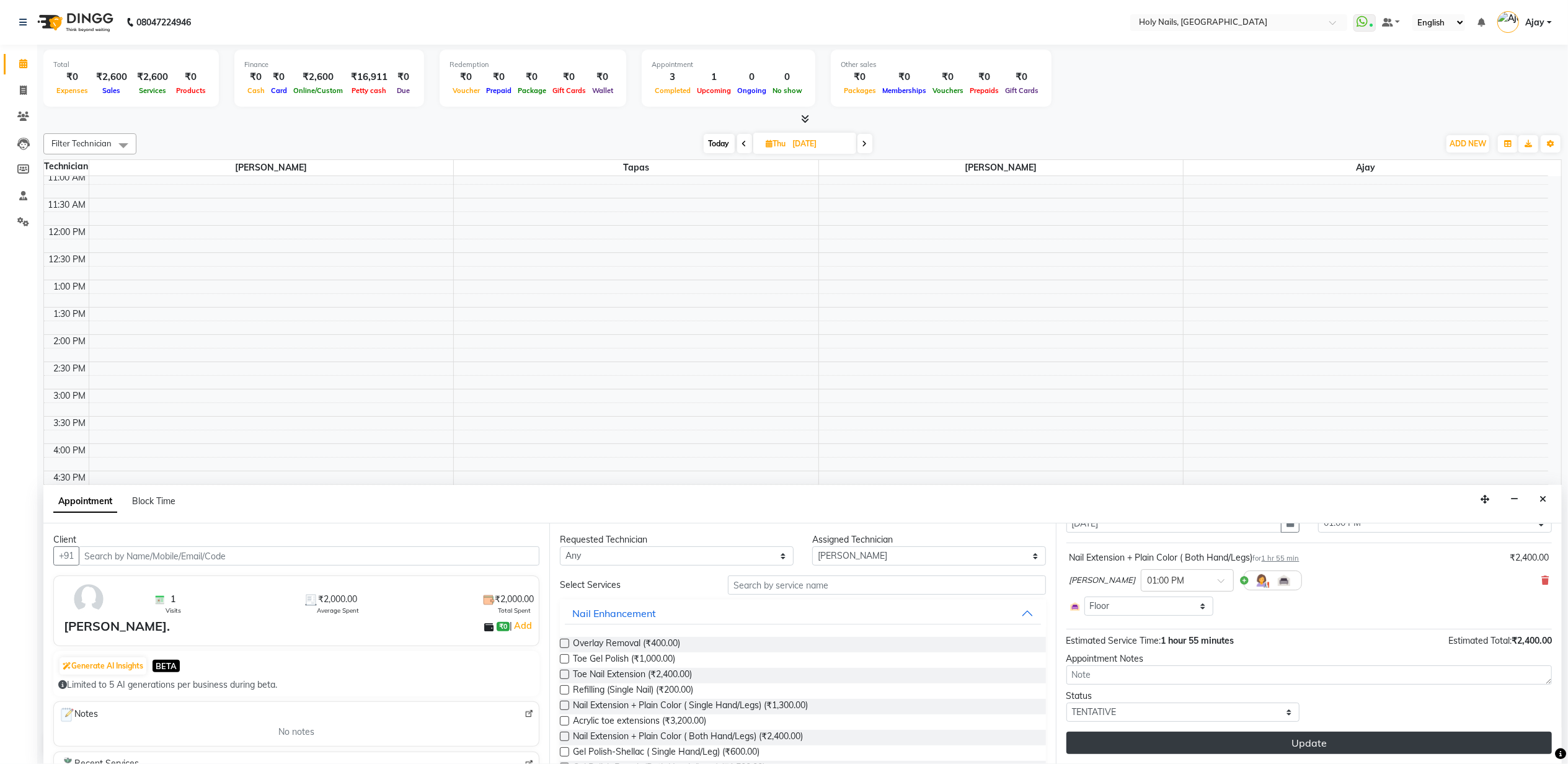
click at [1230, 743] on button "Update" at bounding box center [1309, 743] width 485 height 22
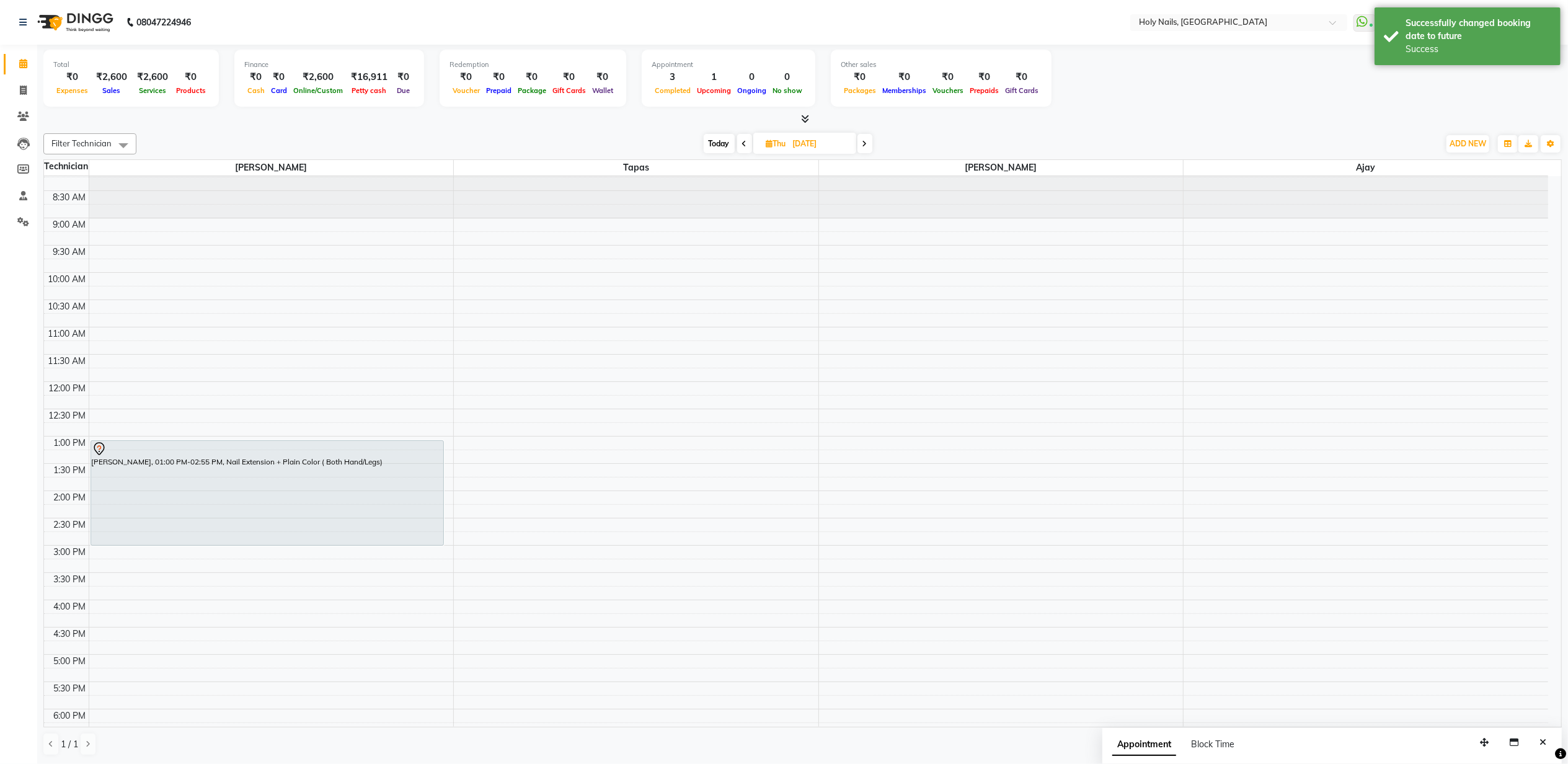
scroll to position [0, 0]
